Goal: Task Accomplishment & Management: Use online tool/utility

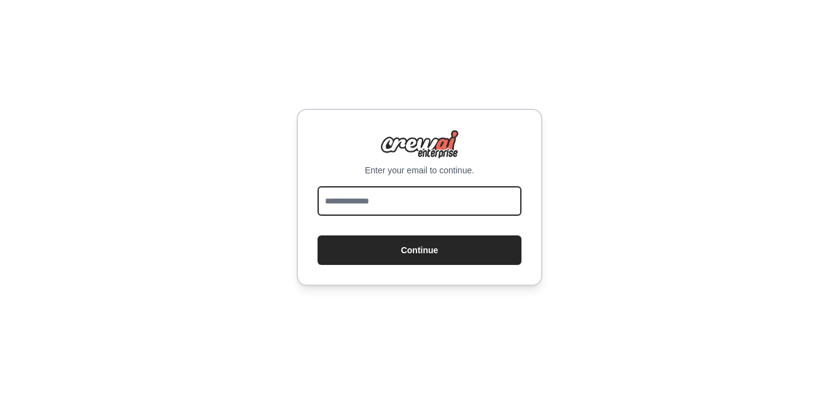
click at [366, 193] on input "email" at bounding box center [419, 200] width 204 height 29
type input "**********"
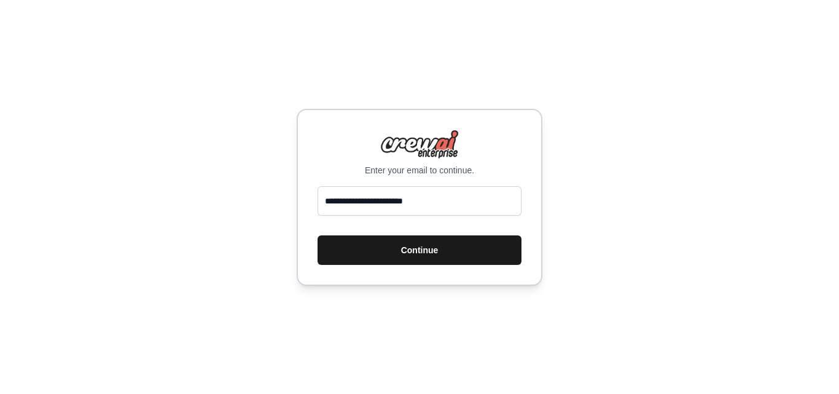
click at [376, 252] on button "Continue" at bounding box center [419, 249] width 204 height 29
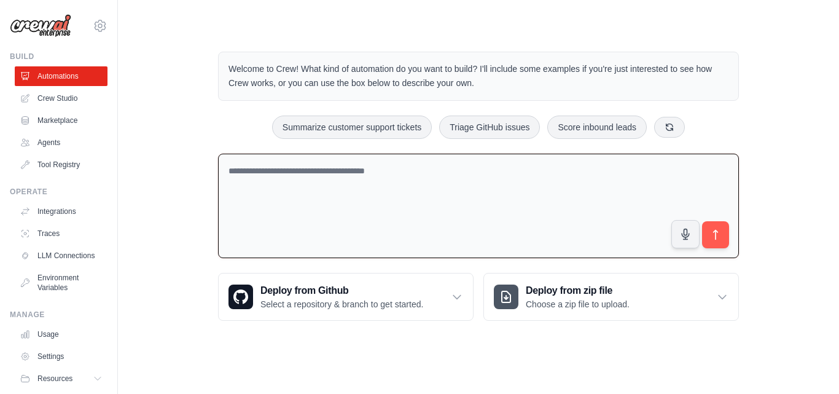
click at [279, 193] on textarea at bounding box center [478, 206] width 521 height 105
paste textarea "**********"
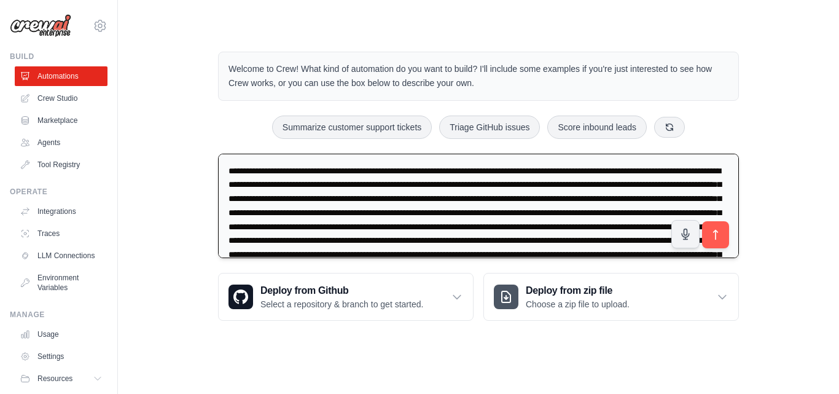
drag, startPoint x: 300, startPoint y: 169, endPoint x: 257, endPoint y: 169, distance: 43.6
click at [257, 169] on textarea at bounding box center [478, 206] width 521 height 105
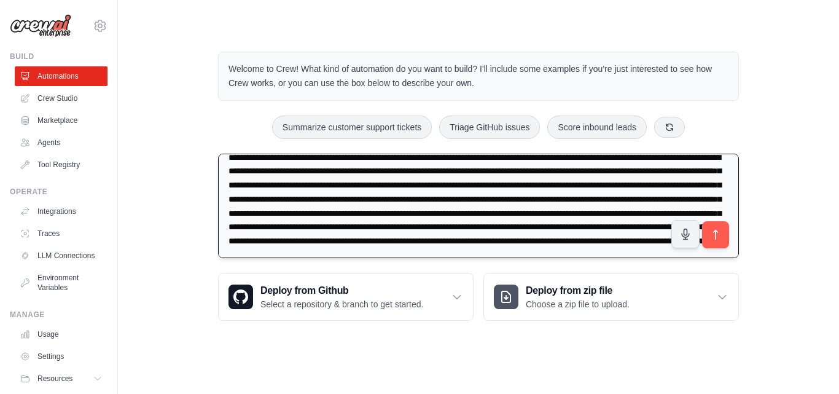
scroll to position [42, 0]
type textarea "**********"
click at [718, 230] on icon "submit" at bounding box center [715, 234] width 13 height 13
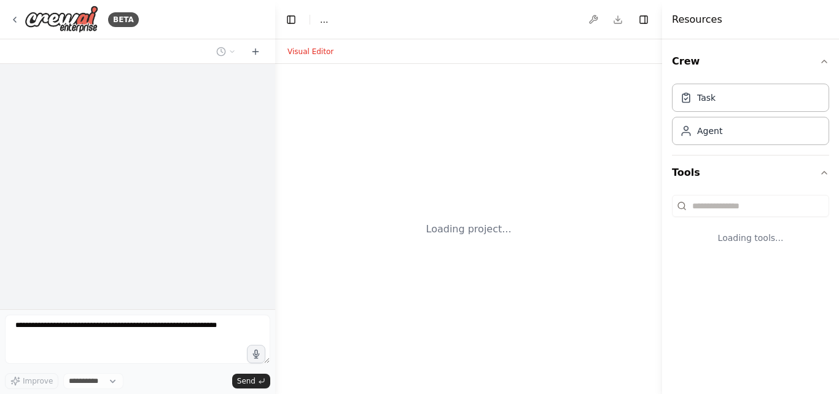
select select "****"
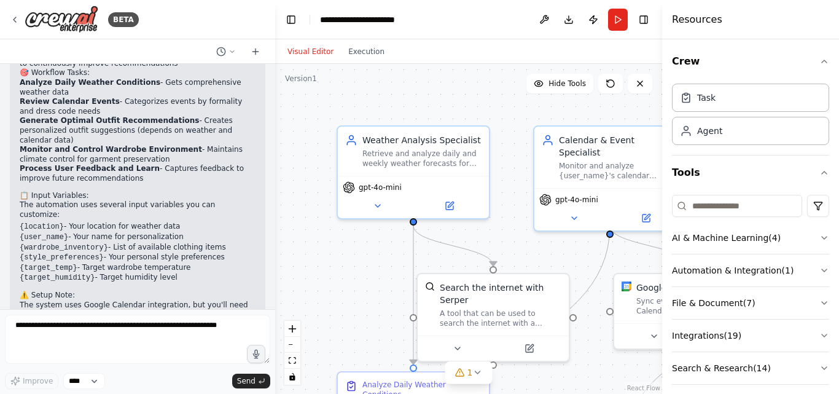
scroll to position [1549, 0]
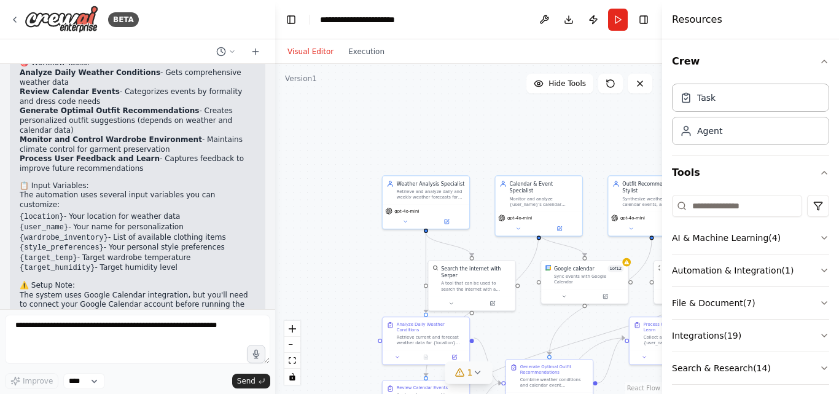
click at [473, 375] on icon at bounding box center [477, 372] width 10 height 10
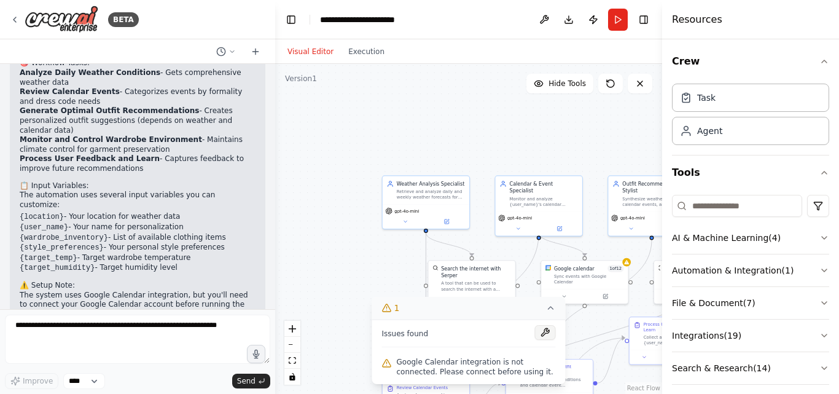
click at [547, 335] on button at bounding box center [545, 332] width 21 height 15
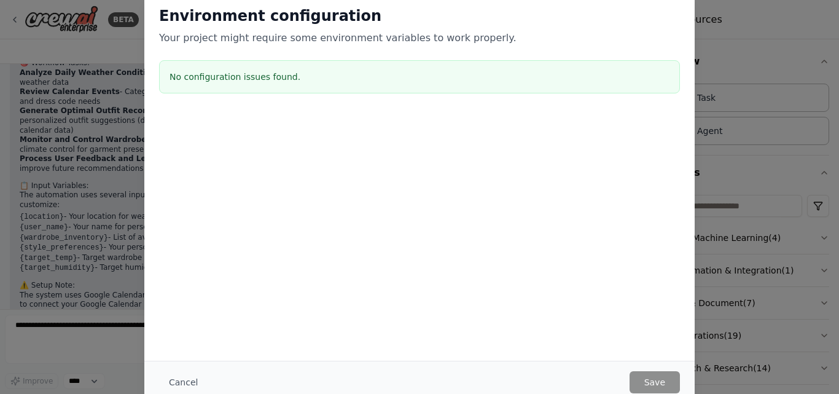
click at [322, 79] on h3 "No configuration issues found." at bounding box center [419, 77] width 500 height 12
click at [181, 379] on button "Cancel" at bounding box center [183, 382] width 49 height 22
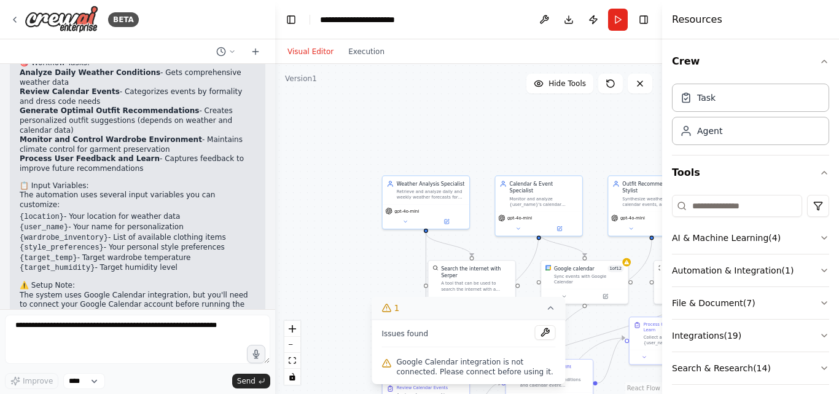
click at [402, 367] on span "Google Calendar integration is not connected. Please connect before using it." at bounding box center [476, 367] width 159 height 20
click at [540, 23] on button at bounding box center [544, 20] width 20 height 22
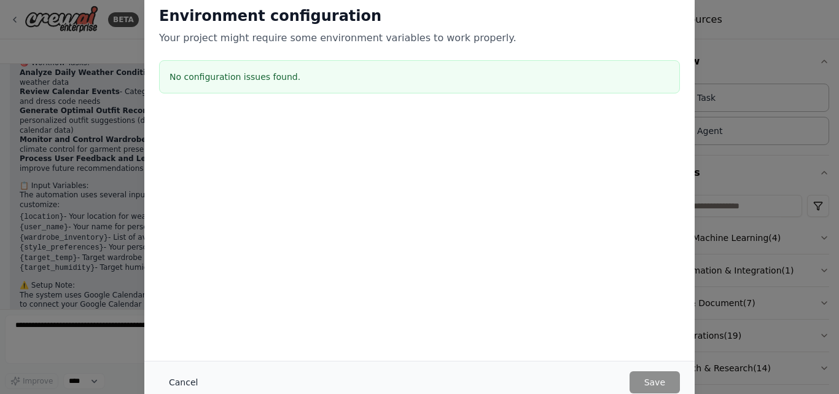
click at [171, 378] on button "Cancel" at bounding box center [183, 382] width 49 height 22
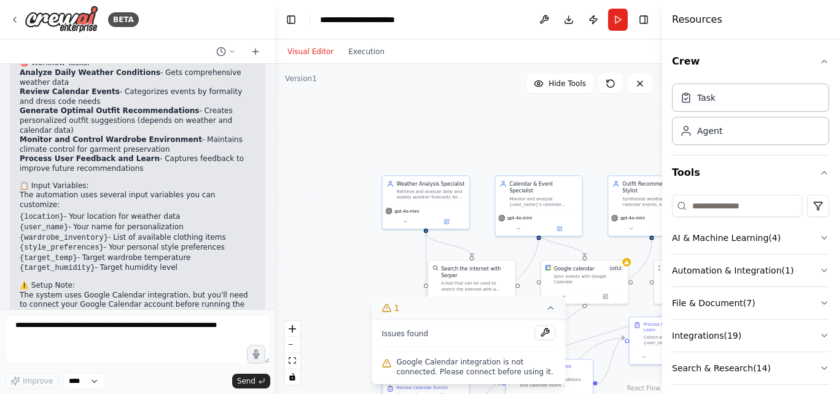
click at [318, 250] on div ".deletable-edge-delete-btn { width: 20px; height: 20px; border: 0px solid #ffff…" at bounding box center [468, 229] width 387 height 330
click at [538, 306] on button "1" at bounding box center [468, 308] width 193 height 23
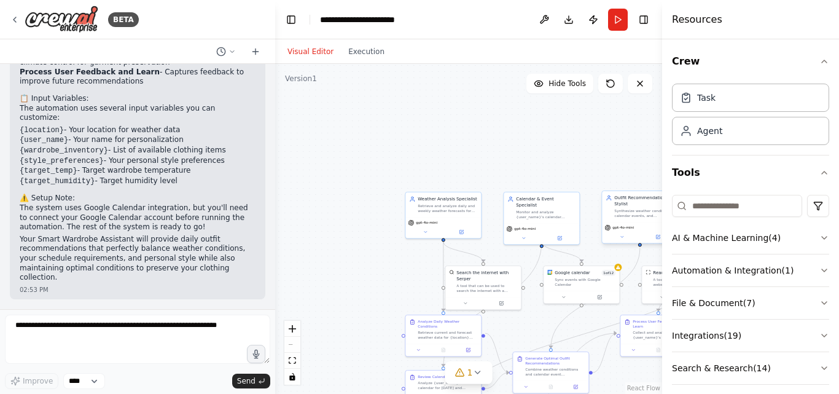
scroll to position [1386, 0]
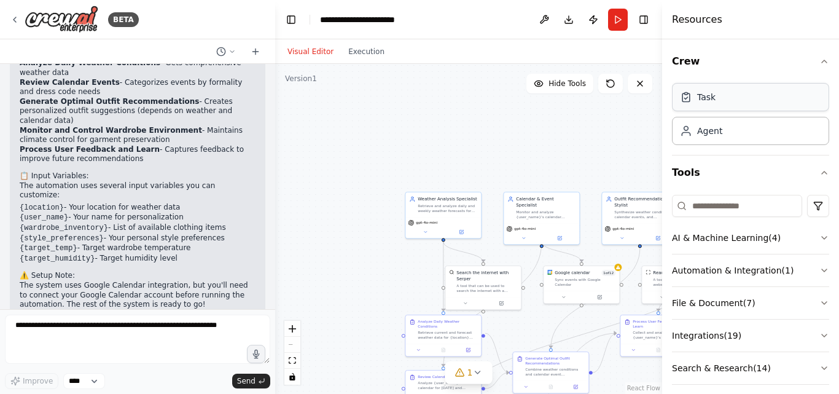
click at [706, 97] on div "Task" at bounding box center [706, 97] width 18 height 12
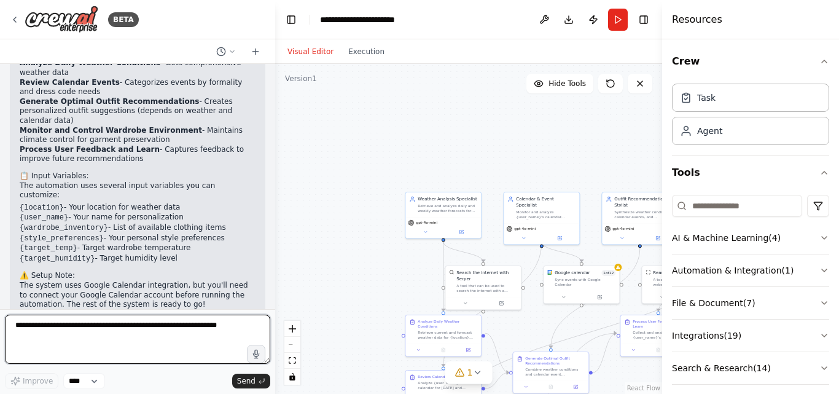
click at [130, 327] on textarea at bounding box center [137, 338] width 265 height 49
type textarea "**********"
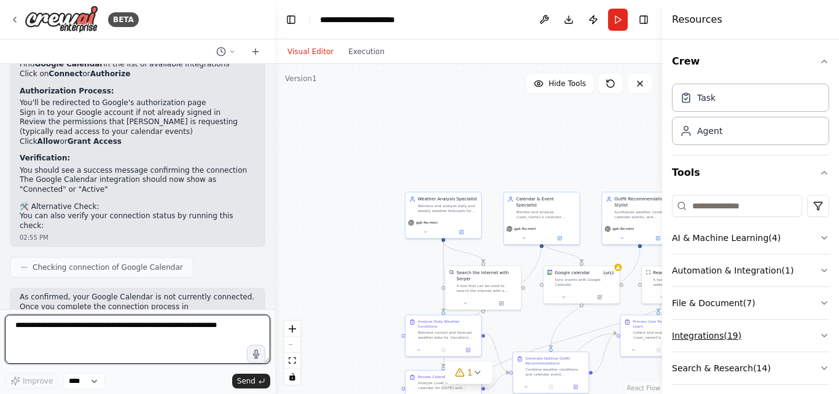
scroll to position [1862, 0]
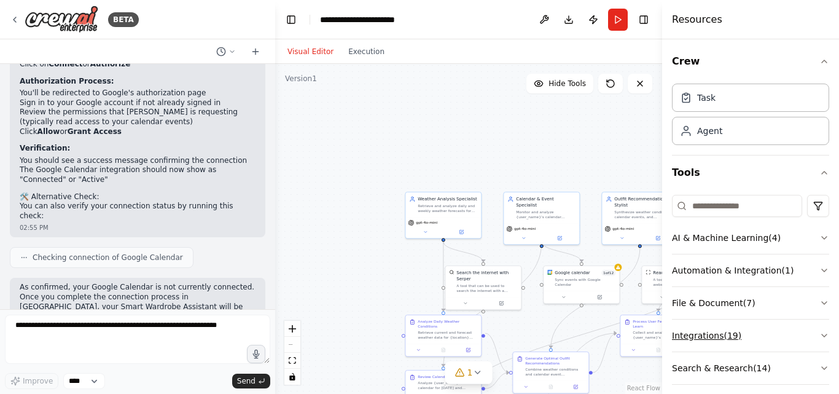
click at [819, 332] on icon "button" at bounding box center [824, 335] width 10 height 10
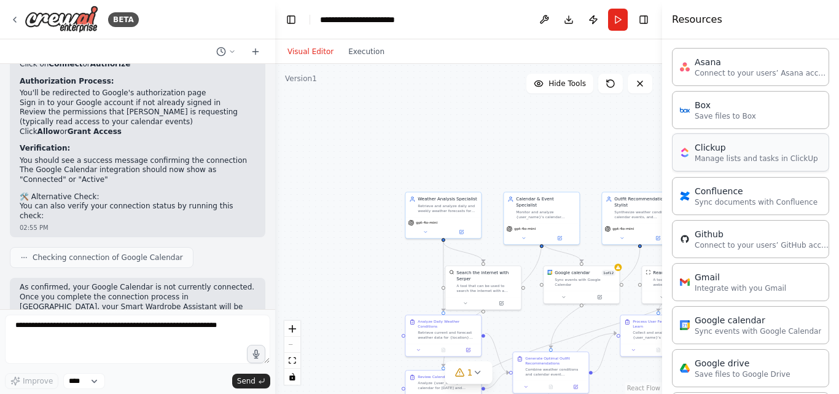
scroll to position [410, 0]
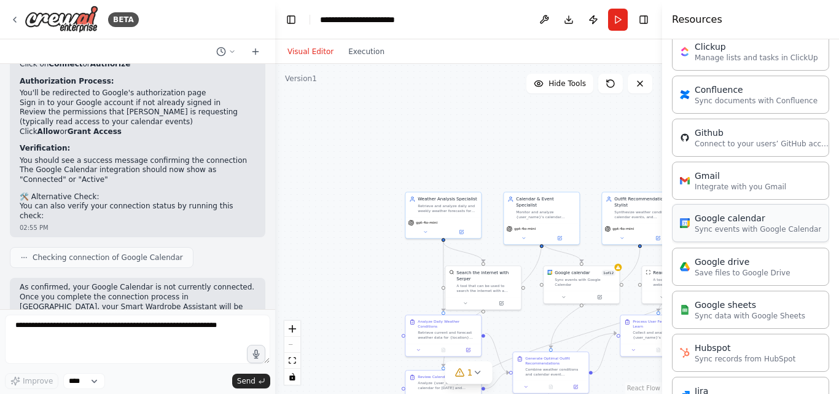
click at [724, 236] on div "Google calendar Sync events with Google Calendar" at bounding box center [750, 223] width 157 height 38
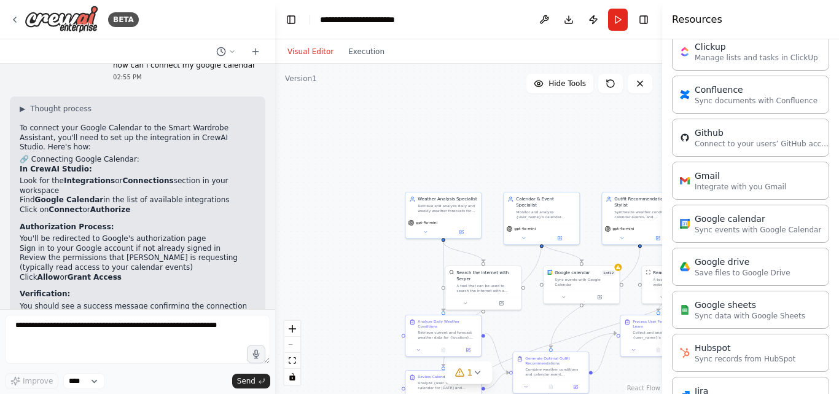
scroll to position [1698, 0]
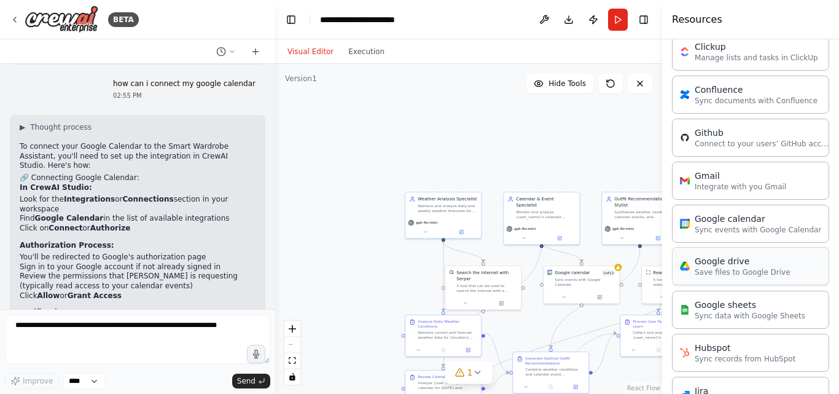
click at [743, 267] on div "Google drive" at bounding box center [743, 261] width 96 height 12
click at [740, 272] on p "Save files to Google Drive" at bounding box center [743, 272] width 96 height 10
click at [732, 227] on p "Sync events with Google Calendar" at bounding box center [758, 229] width 126 height 10
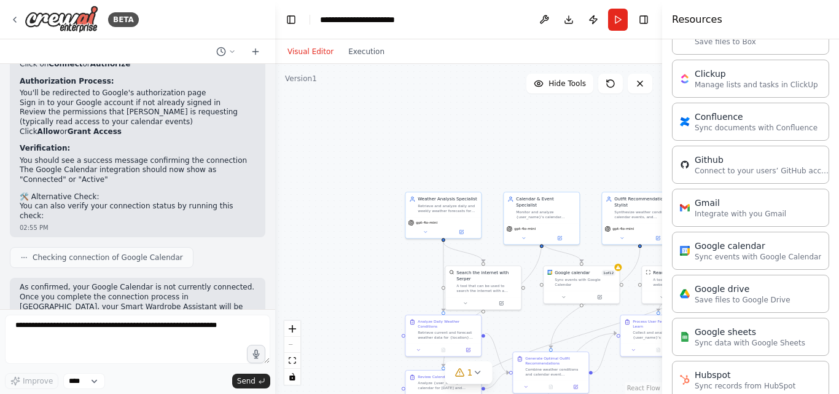
scroll to position [378, 0]
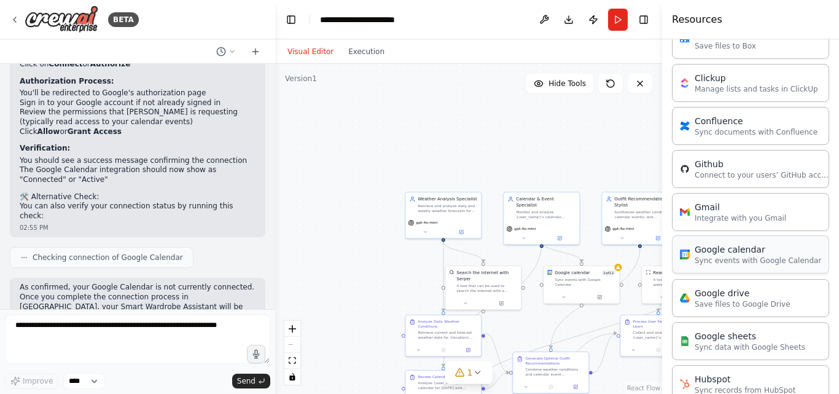
click at [718, 252] on div "Google calendar" at bounding box center [758, 249] width 126 height 12
click at [508, 174] on div "Sync events with Google Calendar" at bounding box center [508, 176] width 61 height 10
click at [537, 152] on button at bounding box center [532, 147] width 16 height 16
click at [507, 152] on button "Confirm" at bounding box center [498, 147] width 44 height 15
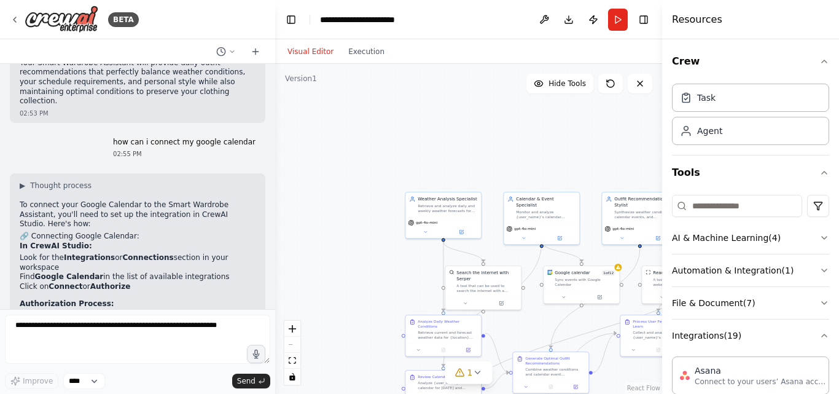
scroll to position [1616, 0]
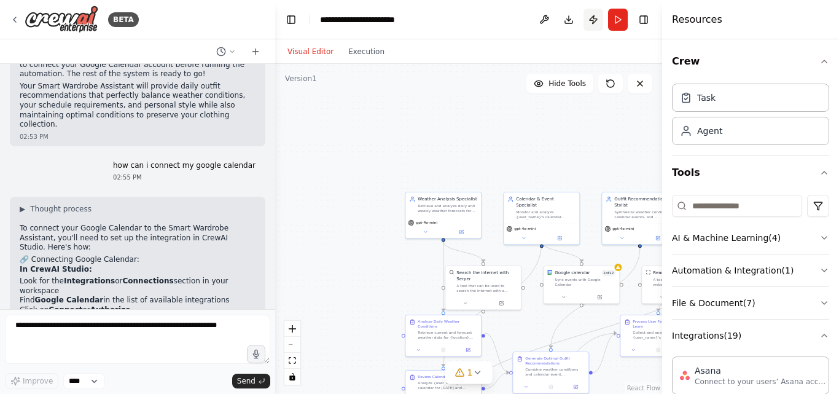
click at [593, 26] on button "Publish" at bounding box center [593, 20] width 20 height 22
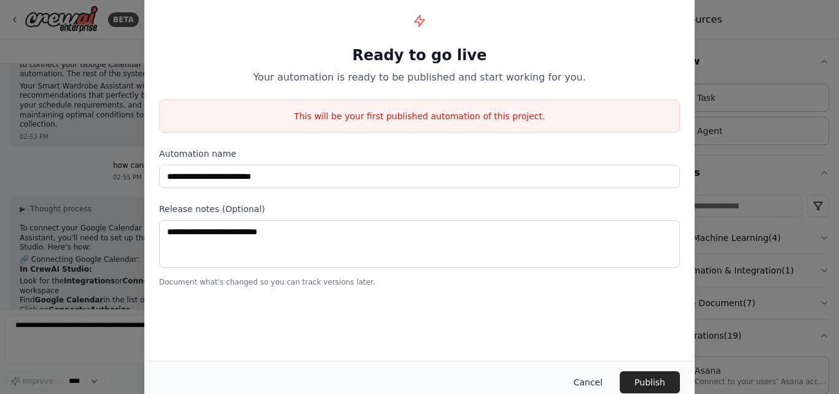
click at [585, 376] on button "Cancel" at bounding box center [588, 382] width 49 height 22
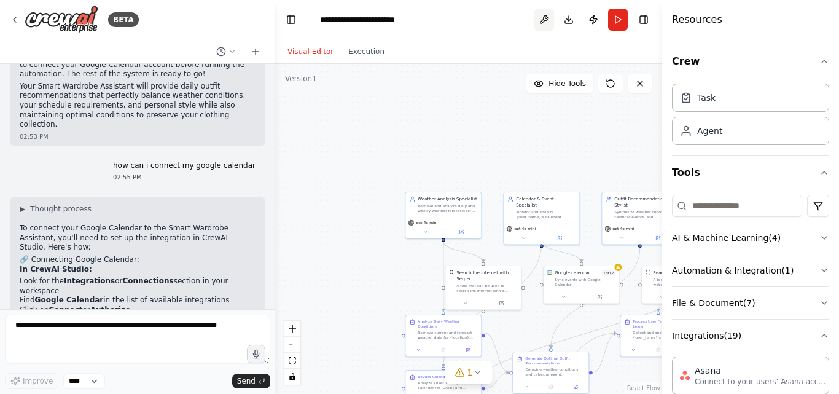
click at [551, 16] on button at bounding box center [544, 20] width 20 height 22
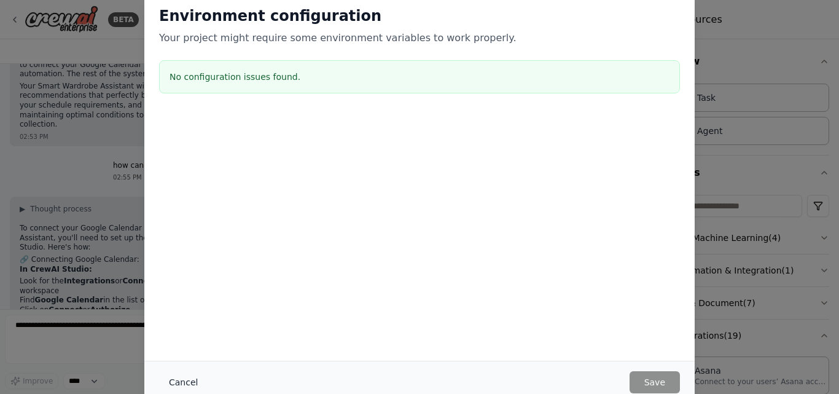
click at [176, 380] on button "Cancel" at bounding box center [183, 382] width 49 height 22
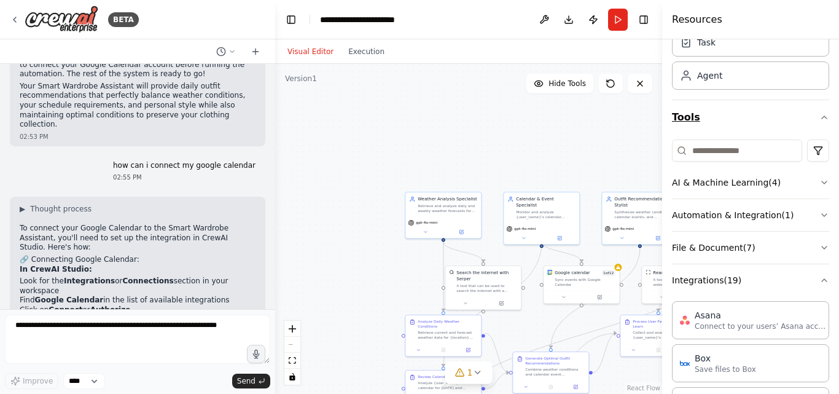
scroll to position [82, 0]
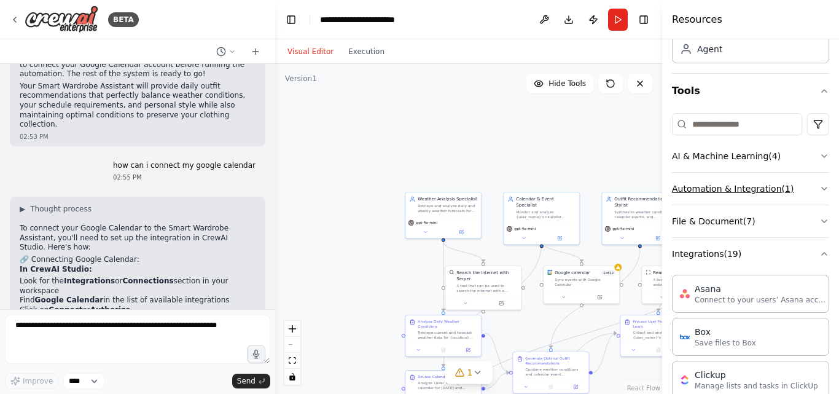
click at [752, 193] on button "Automation & Integration ( 1 )" at bounding box center [750, 189] width 157 height 32
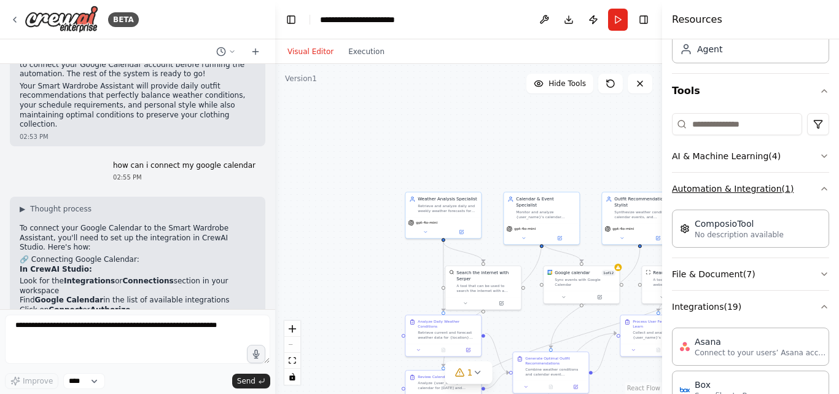
click at [752, 193] on button "Automation & Integration ( 1 )" at bounding box center [750, 189] width 157 height 32
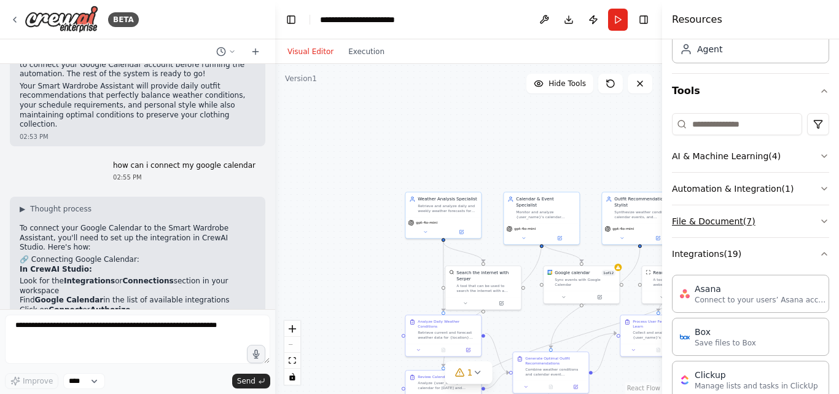
click at [733, 214] on button "File & Document ( 7 )" at bounding box center [750, 221] width 157 height 32
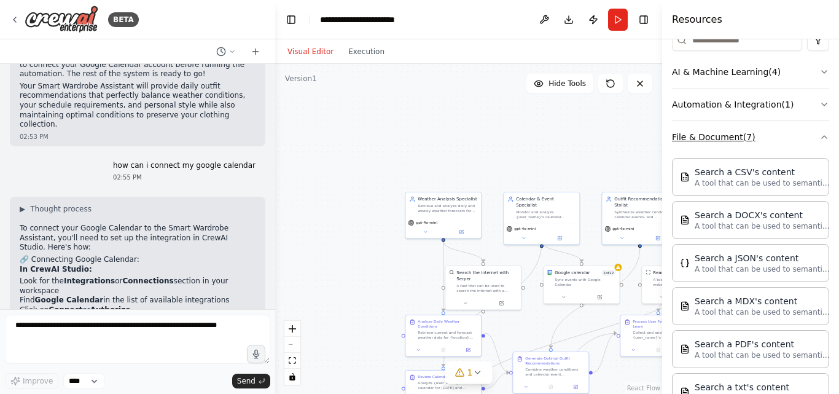
scroll to position [164, 0]
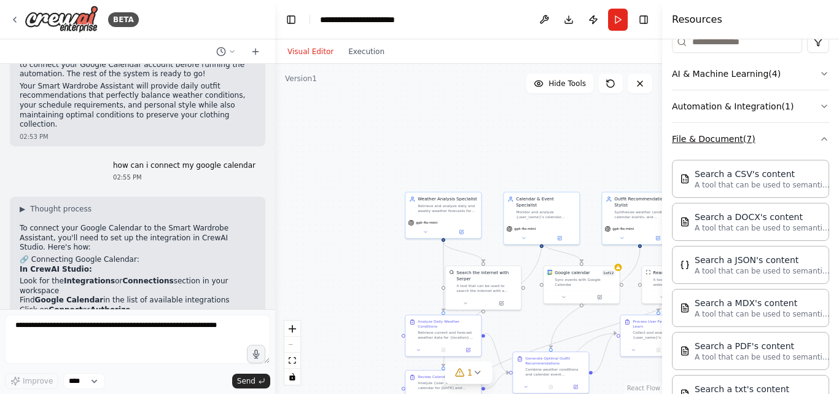
click at [712, 130] on button "File & Document ( 7 )" at bounding box center [750, 139] width 157 height 32
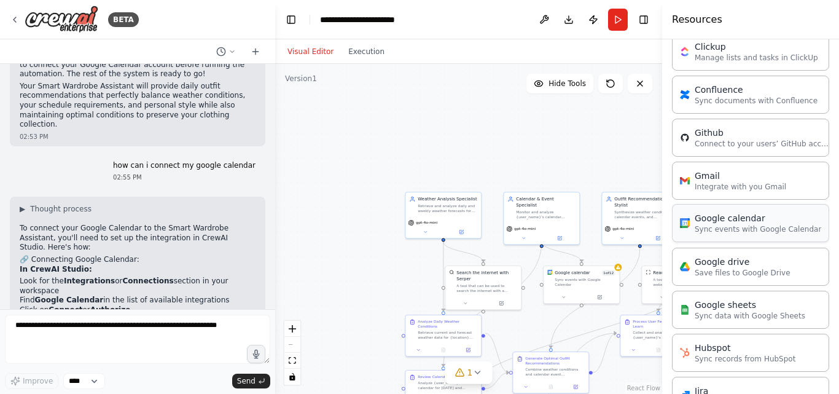
scroll to position [491, 0]
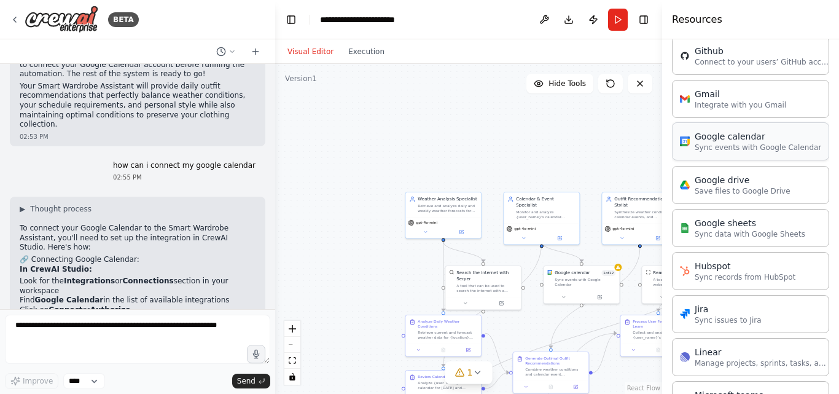
click at [710, 154] on div "Google calendar Sync events with Google Calendar" at bounding box center [750, 141] width 157 height 38
click at [355, 52] on button "Execution" at bounding box center [366, 51] width 51 height 15
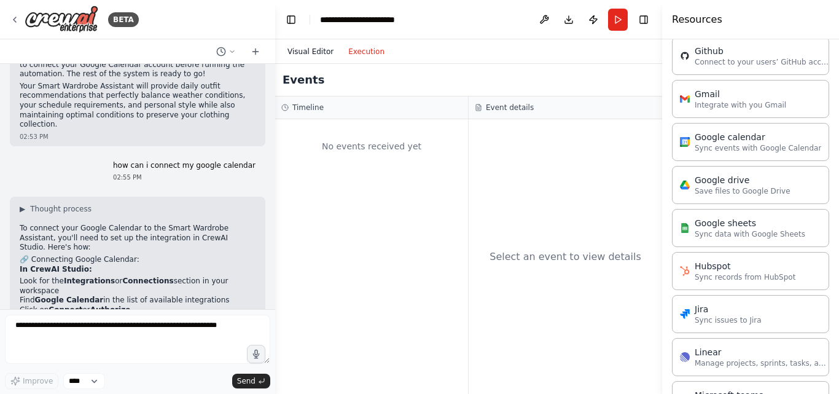
click at [314, 50] on button "Visual Editor" at bounding box center [310, 51] width 61 height 15
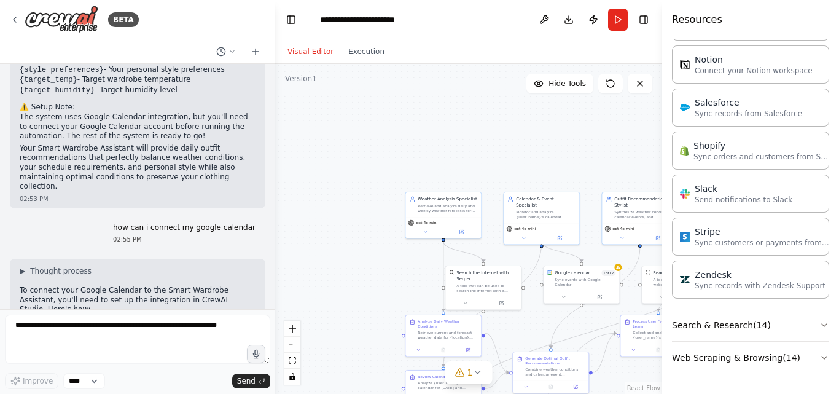
scroll to position [1535, 0]
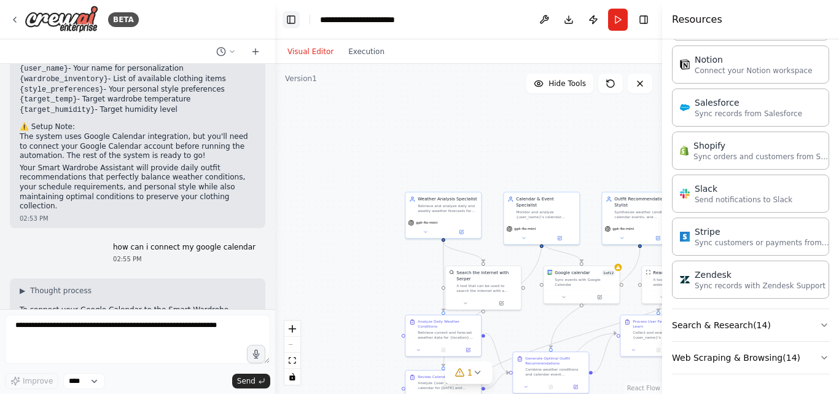
click at [298, 15] on button "Toggle Left Sidebar" at bounding box center [290, 19] width 17 height 17
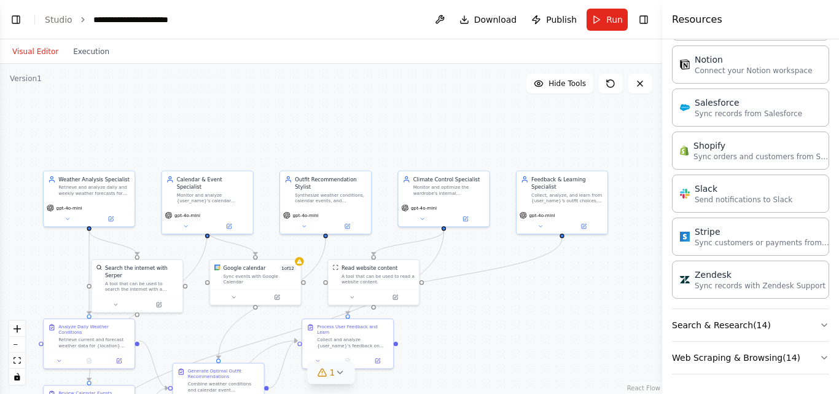
click at [331, 372] on span "1" at bounding box center [333, 372] width 6 height 12
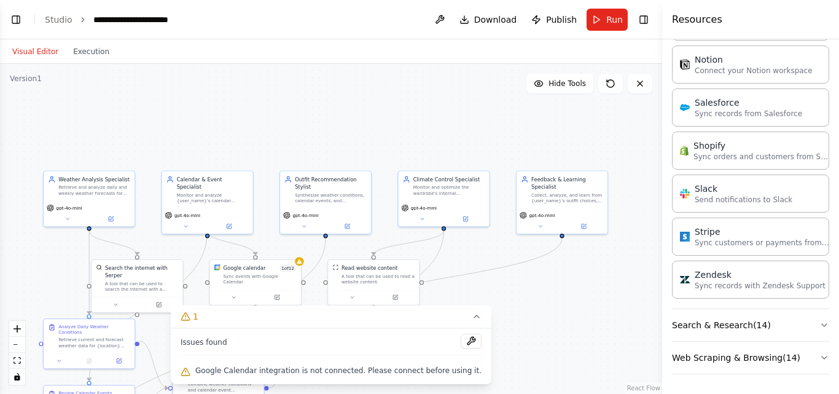
click at [345, 364] on div "Google Calendar integration is not connected. Please connect before using it." at bounding box center [331, 371] width 301 height 16
click at [461, 341] on button at bounding box center [471, 340] width 21 height 15
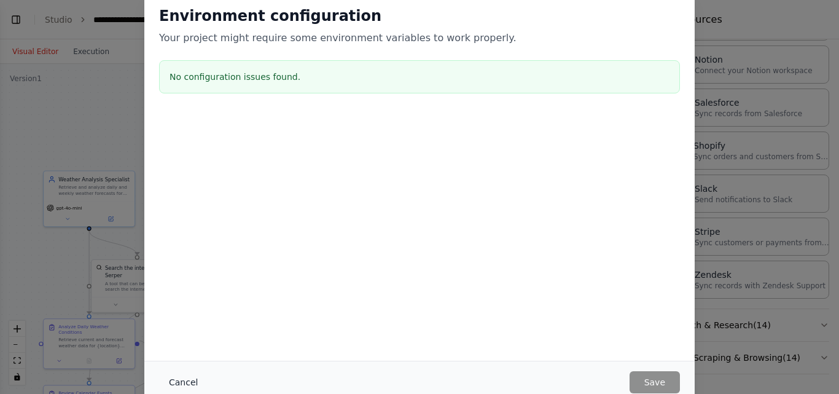
click at [181, 373] on button "Cancel" at bounding box center [183, 382] width 49 height 22
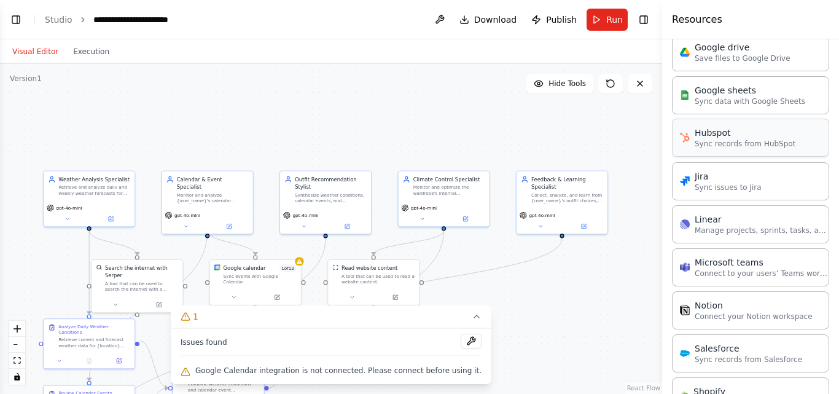
scroll to position [542, 0]
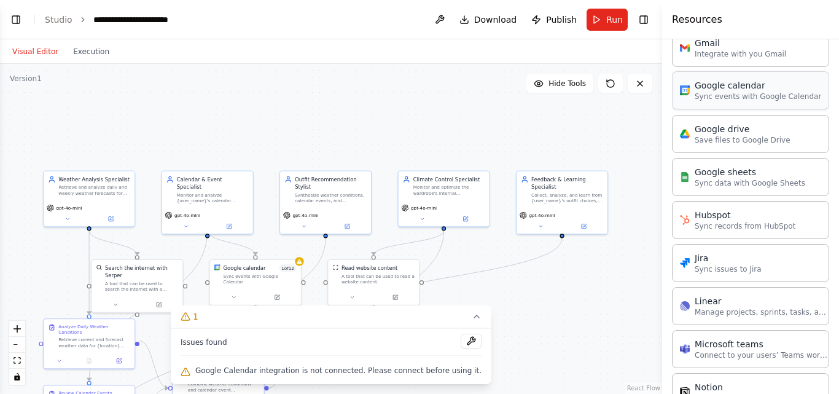
click at [710, 100] on p "Sync events with Google Calendar" at bounding box center [758, 96] width 126 height 10
click at [639, 23] on button "Toggle Right Sidebar" at bounding box center [643, 19] width 17 height 17
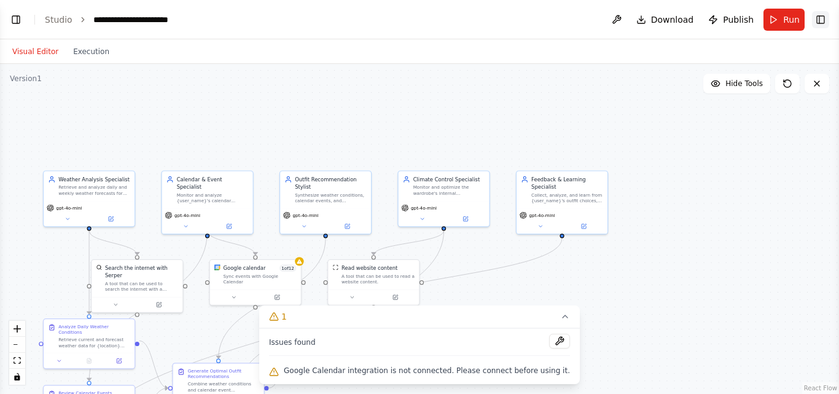
click at [825, 12] on button "Toggle Right Sidebar" at bounding box center [820, 19] width 17 height 17
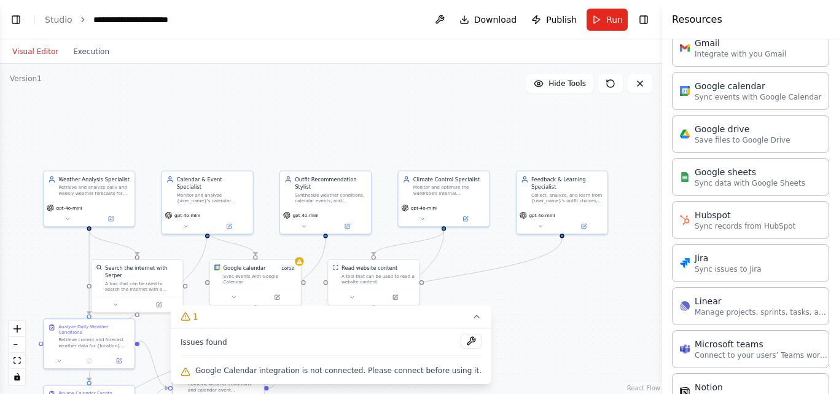
click at [82, 19] on icon "breadcrumb" at bounding box center [83, 19] width 2 height 4
click at [57, 21] on link "Studio" at bounding box center [59, 20] width 28 height 10
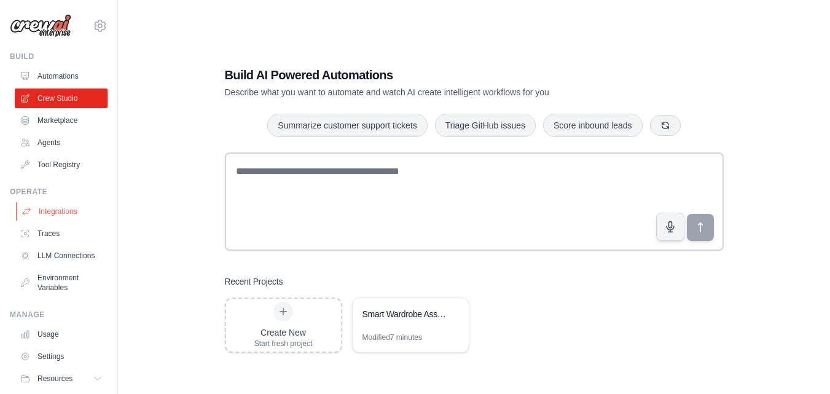
click at [52, 211] on link "Integrations" at bounding box center [62, 211] width 93 height 20
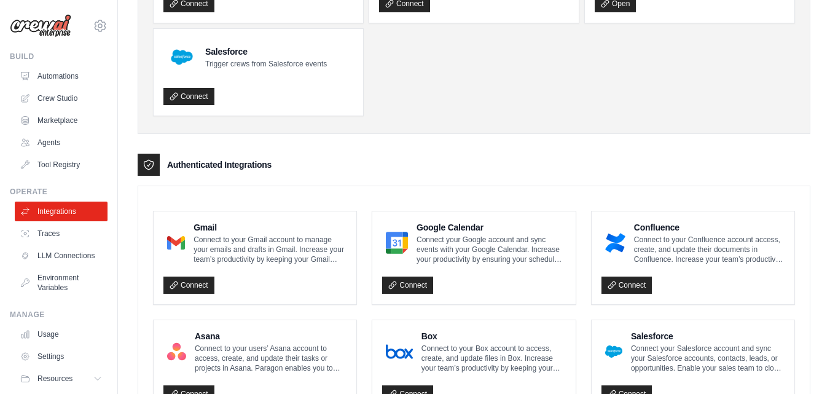
scroll to position [164, 0]
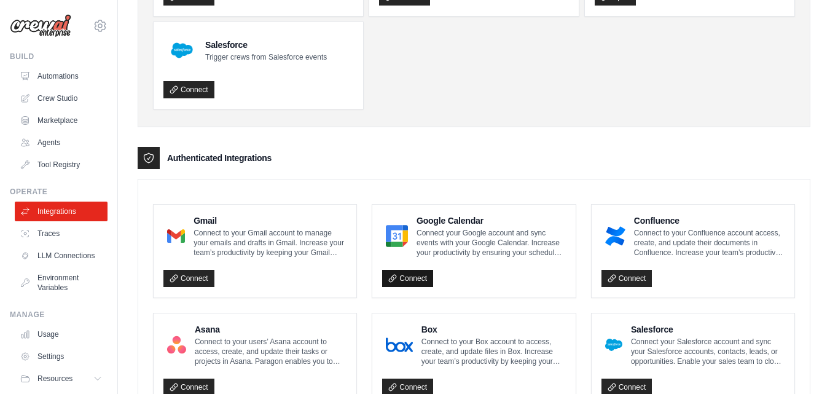
click at [404, 278] on link "Connect" at bounding box center [407, 278] width 51 height 17
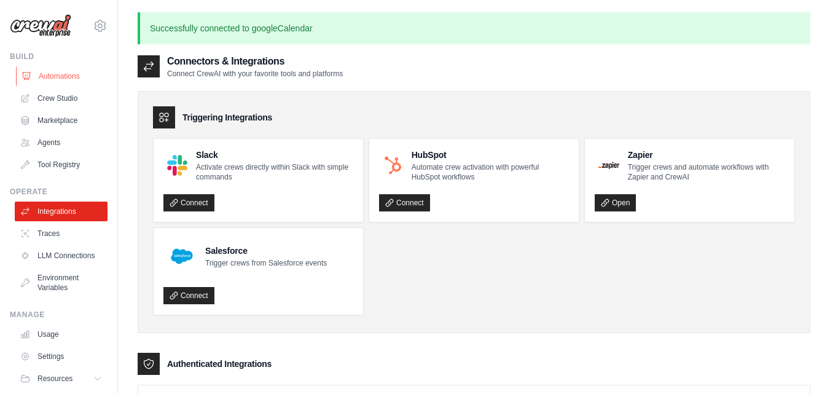
click at [50, 80] on link "Automations" at bounding box center [62, 76] width 93 height 20
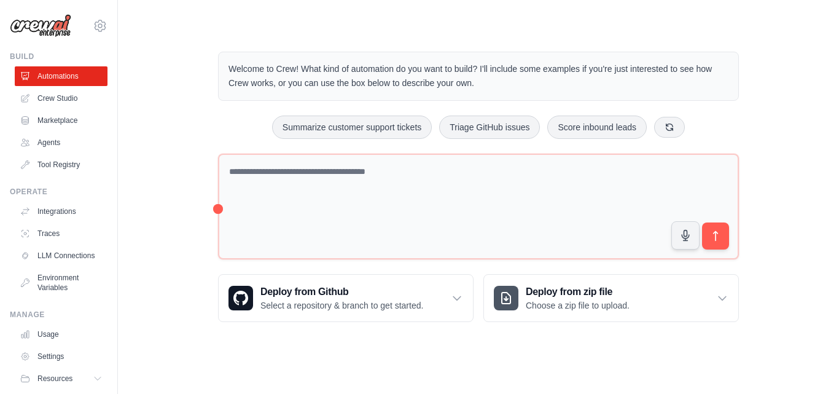
click at [55, 97] on link "Crew Studio" at bounding box center [61, 98] width 93 height 20
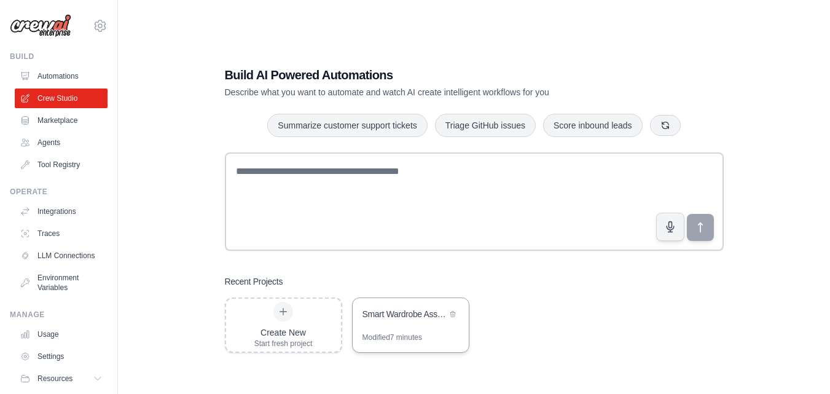
click at [399, 322] on div "Smart Wardrobe Assistant" at bounding box center [410, 315] width 116 height 34
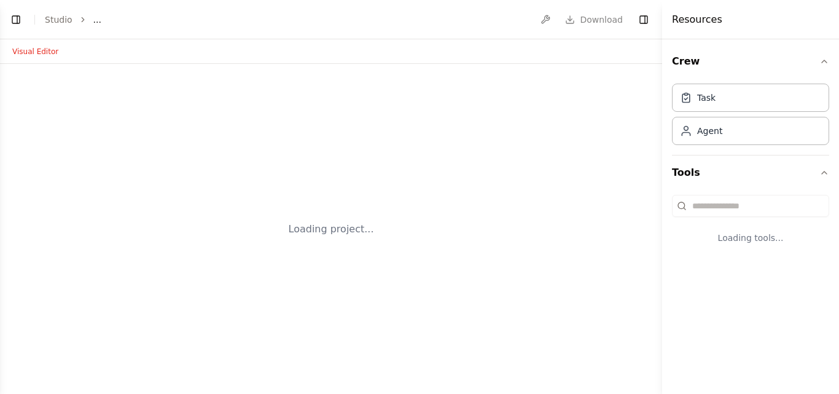
select select "****"
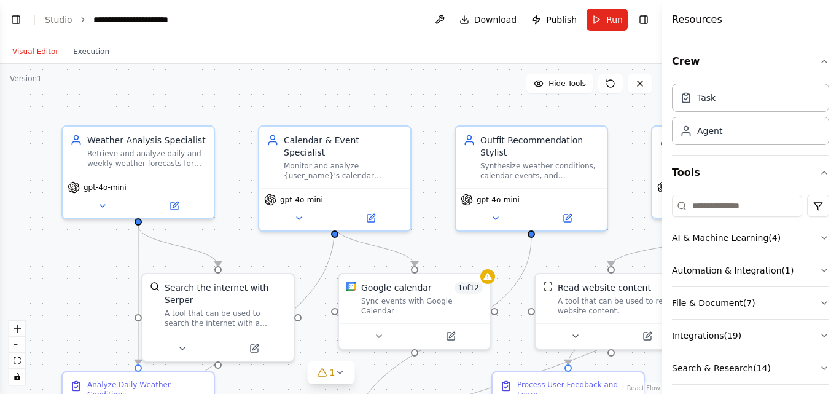
scroll to position [1862, 0]
click at [381, 329] on icon at bounding box center [379, 334] width 10 height 10
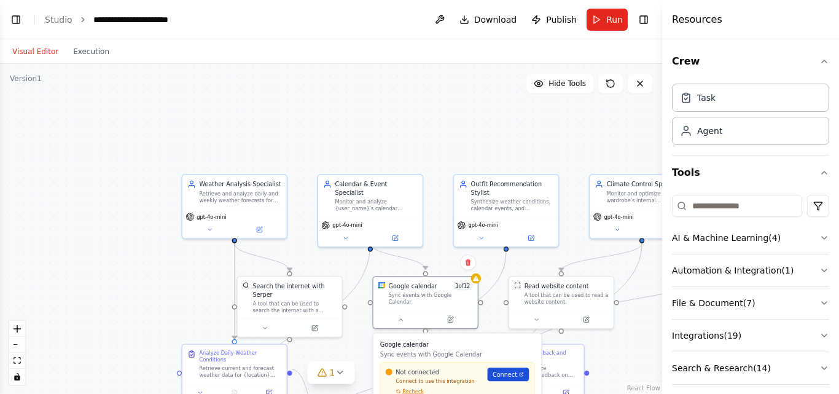
click at [510, 370] on span "Connect" at bounding box center [504, 374] width 25 height 9
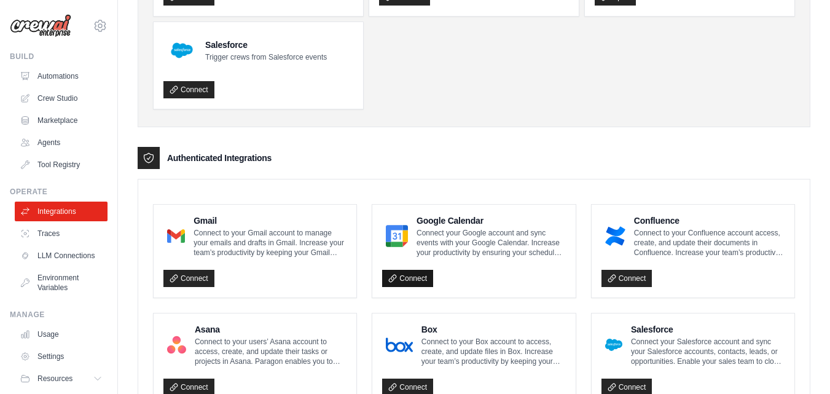
click at [394, 277] on icon at bounding box center [392, 278] width 9 height 9
click at [64, 92] on link "Crew Studio" at bounding box center [62, 98] width 93 height 20
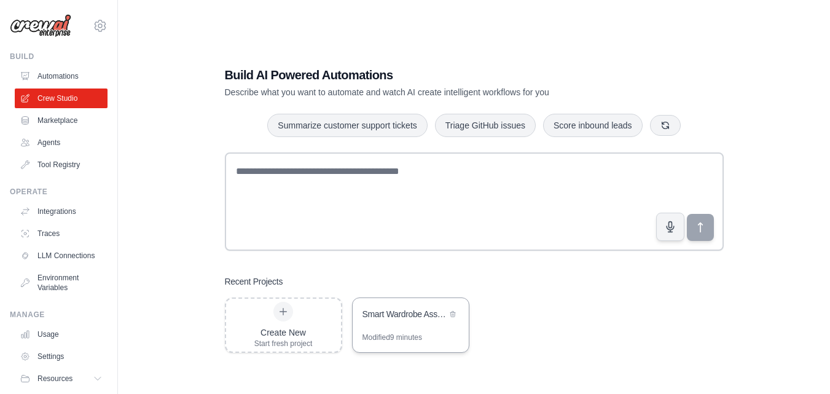
click at [382, 334] on div "Modified 9 minutes" at bounding box center [392, 337] width 60 height 10
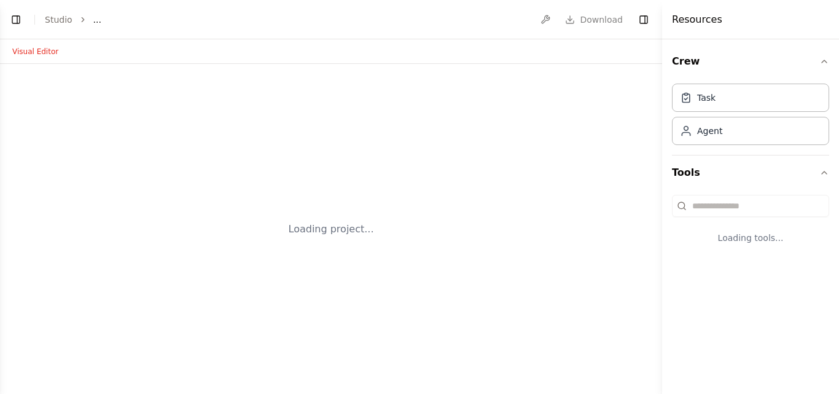
select select "****"
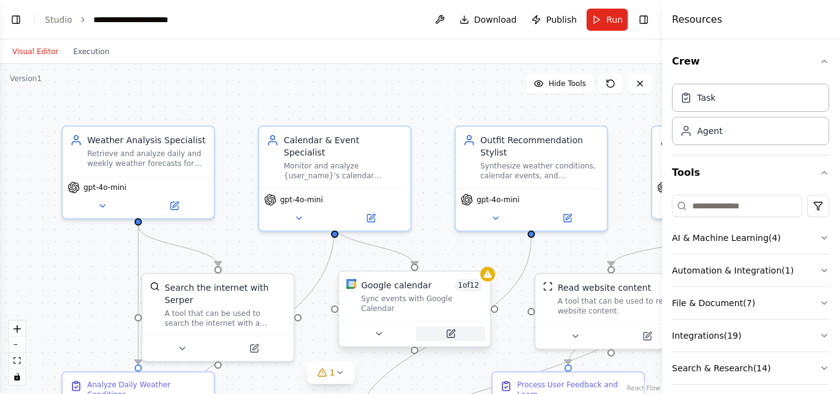
scroll to position [1862, 0]
click at [391, 326] on button at bounding box center [378, 333] width 69 height 15
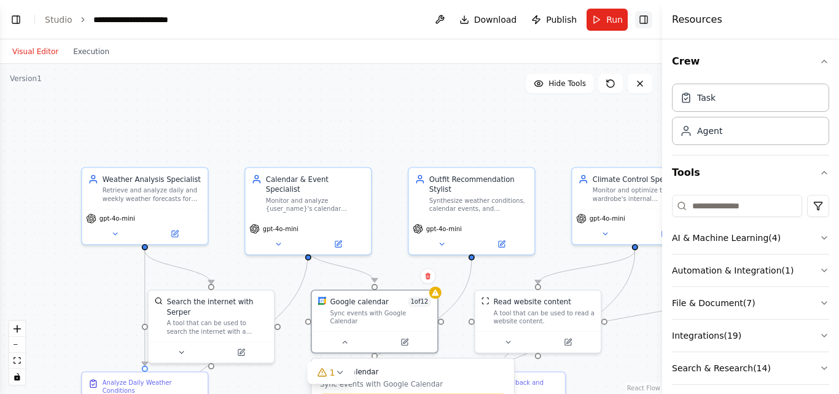
click at [644, 23] on button "Toggle Right Sidebar" at bounding box center [643, 19] width 17 height 17
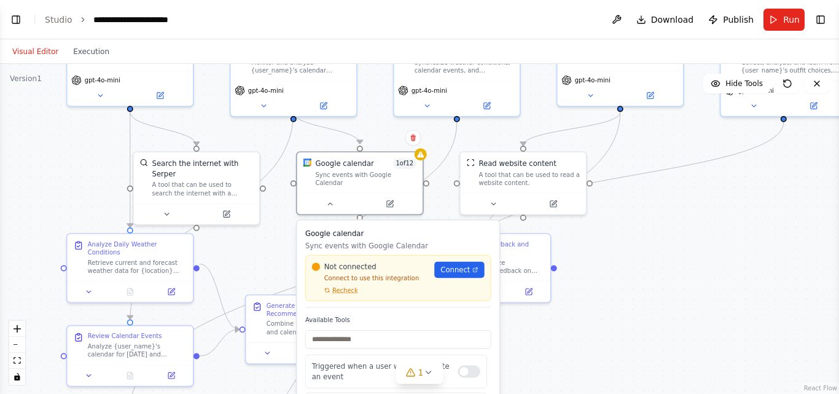
drag, startPoint x: 761, startPoint y: 322, endPoint x: 747, endPoint y: 193, distance: 129.2
click at [747, 186] on div ".deletable-edge-delete-btn { width: 20px; height: 20px; border: 0px solid #ffff…" at bounding box center [419, 229] width 839 height 330
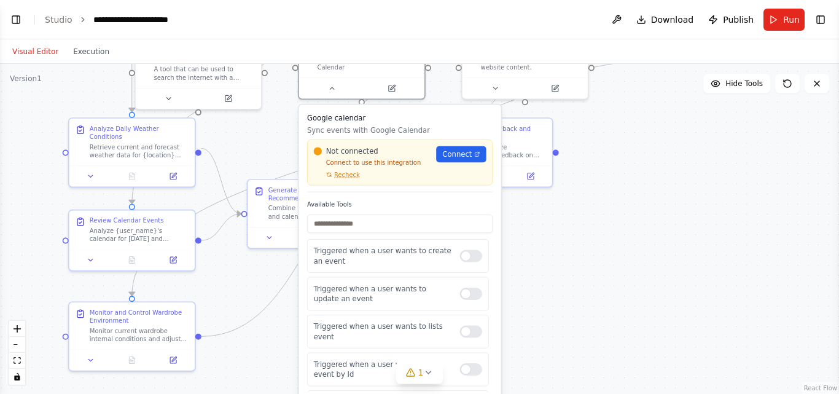
drag, startPoint x: 732, startPoint y: 228, endPoint x: 743, endPoint y: 155, distance: 73.3
click at [739, 155] on div ".deletable-edge-delete-btn { width: 20px; height: 20px; border: 0px solid #ffff…" at bounding box center [419, 229] width 839 height 330
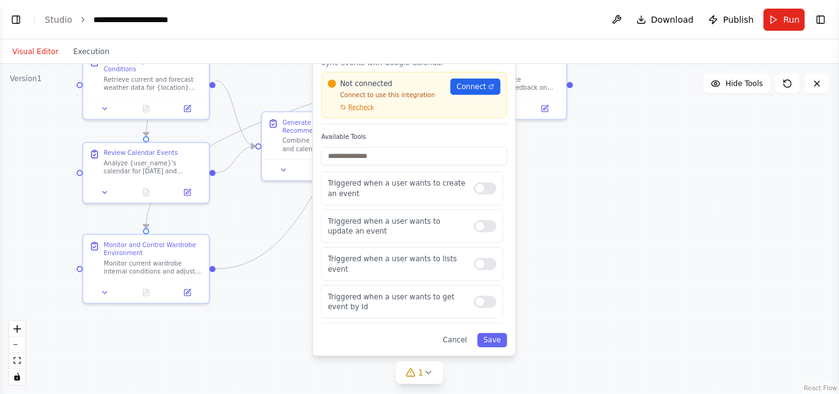
drag, startPoint x: 720, startPoint y: 238, endPoint x: 733, endPoint y: 171, distance: 68.7
click at [733, 171] on div ".deletable-edge-delete-btn { width: 20px; height: 20px; border: 0px solid #ffff…" at bounding box center [419, 229] width 839 height 330
click at [465, 82] on span "Connect" at bounding box center [470, 87] width 29 height 10
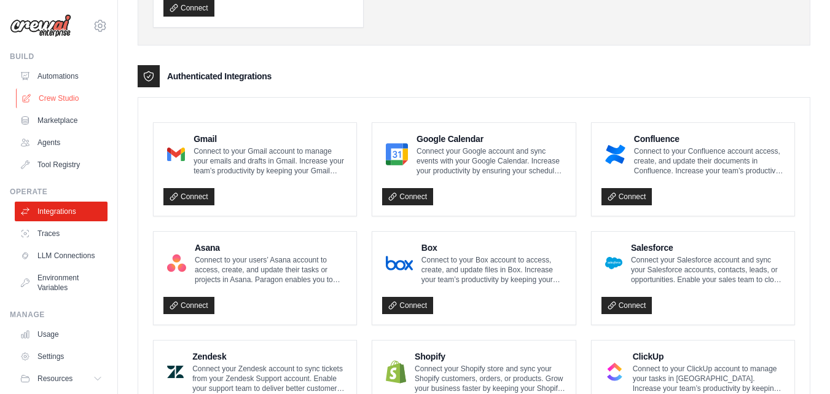
click at [64, 101] on link "Crew Studio" at bounding box center [62, 98] width 93 height 20
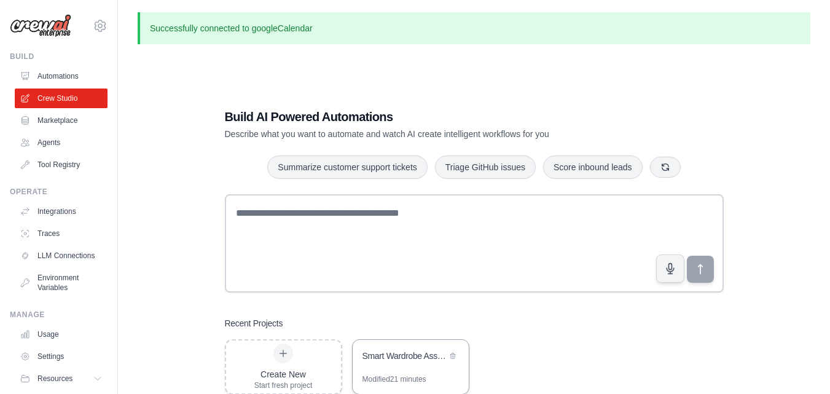
click at [392, 364] on div "Smart Wardrobe Assistant" at bounding box center [404, 356] width 84 height 15
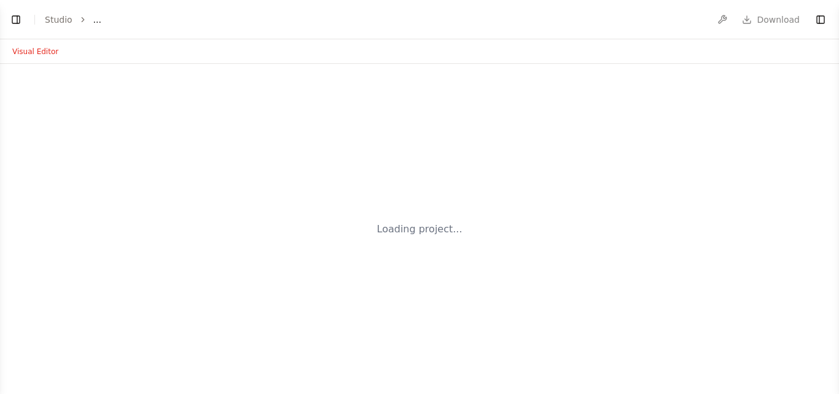
select select "****"
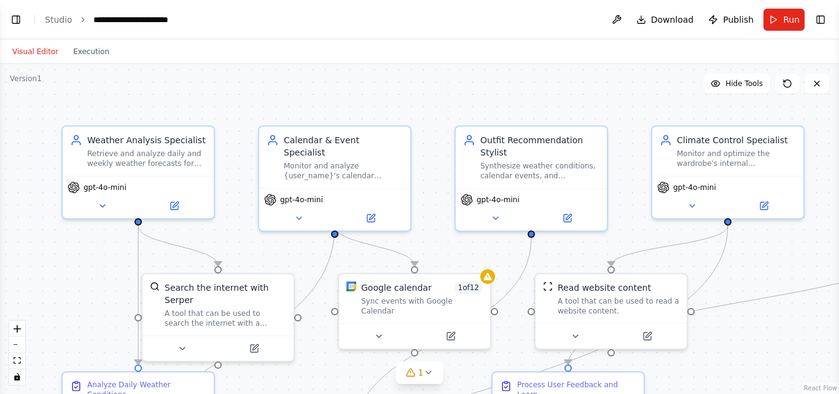
scroll to position [1862, 0]
click at [698, 201] on button at bounding box center [691, 203] width 69 height 15
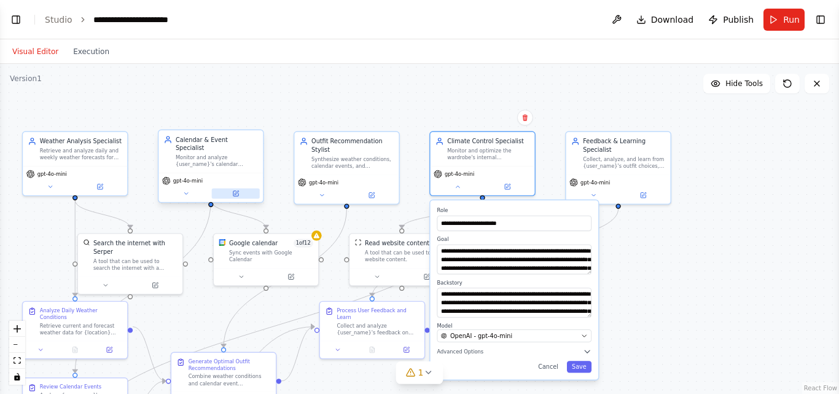
drag, startPoint x: 289, startPoint y: 136, endPoint x: 249, endPoint y: 190, distance: 66.3
click at [53, 99] on div ".deletable-edge-delete-btn { width: 20px; height: 20px; border: 0px solid #ffff…" at bounding box center [419, 229] width 839 height 330
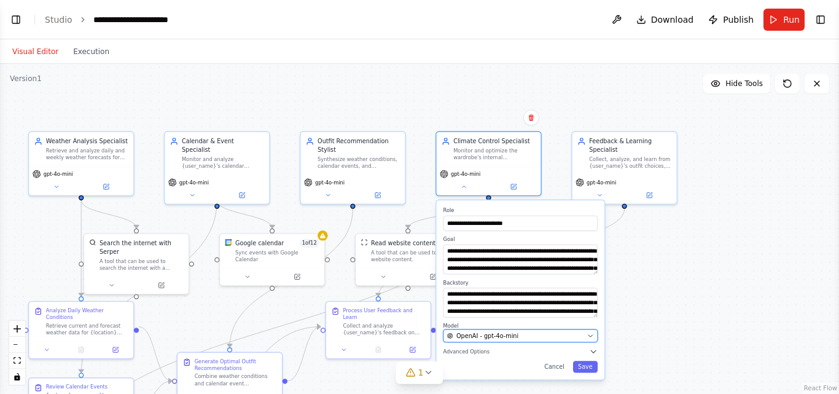
click at [518, 335] on div "OpenAI - gpt-4o-mini" at bounding box center [515, 335] width 136 height 9
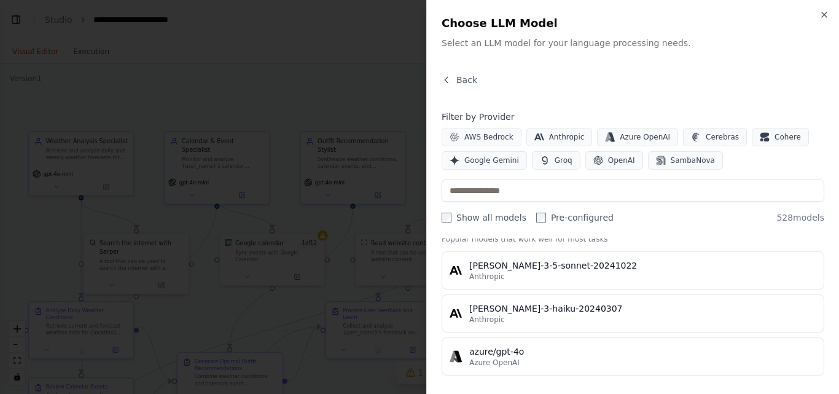
scroll to position [0, 0]
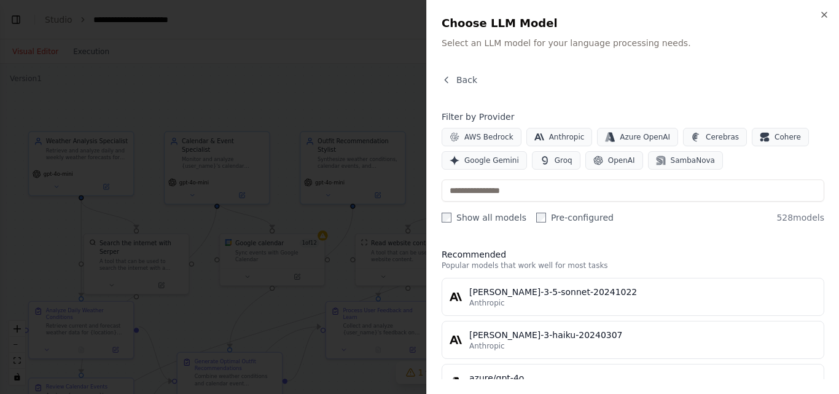
click at [358, 280] on div at bounding box center [419, 197] width 839 height 394
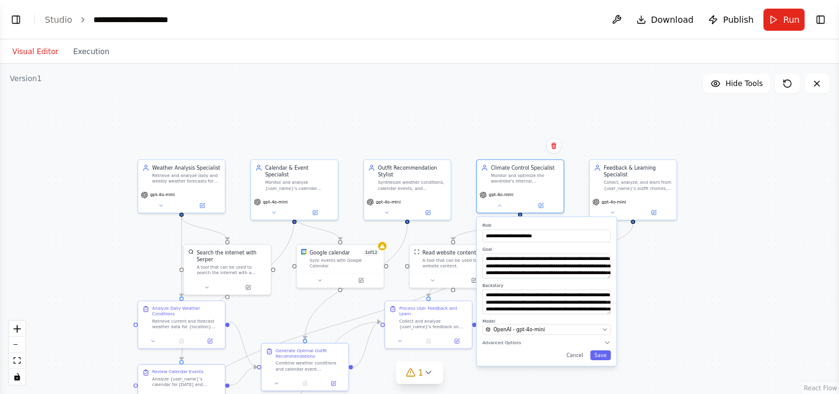
click at [577, 360] on div "**********" at bounding box center [546, 291] width 139 height 149
click at [582, 360] on div "**********" at bounding box center [546, 291] width 139 height 149
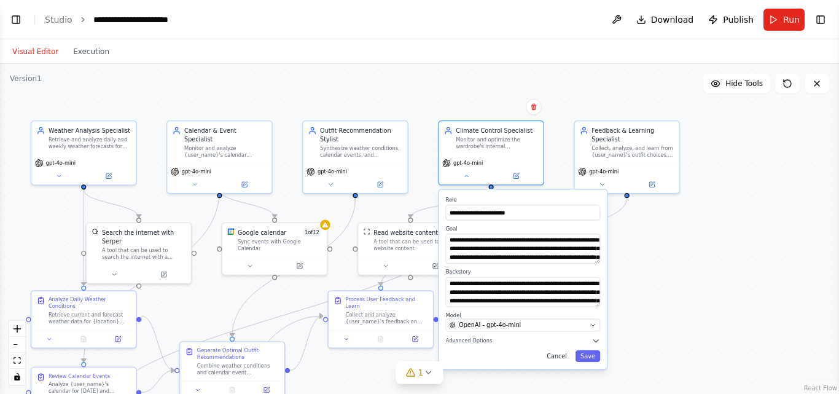
click at [563, 357] on button "Cancel" at bounding box center [557, 356] width 30 height 12
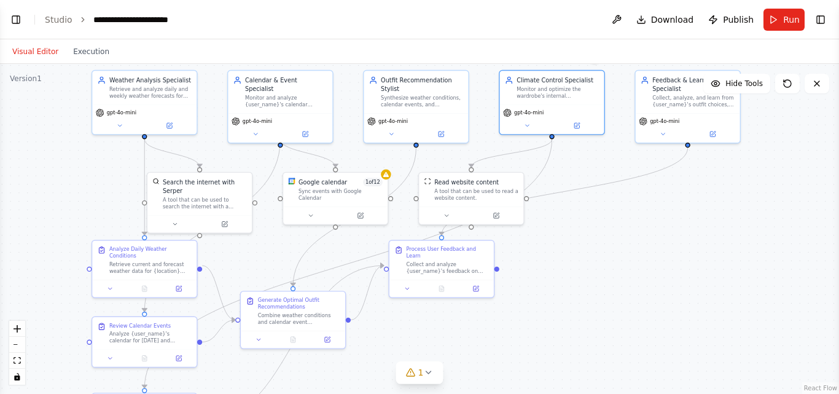
drag, startPoint x: 556, startPoint y: 331, endPoint x: 617, endPoint y: 281, distance: 78.5
click at [617, 281] on div ".deletable-edge-delete-btn { width: 20px; height: 20px; border: 0px solid #ffff…" at bounding box center [419, 229] width 839 height 330
click at [666, 23] on span "Download" at bounding box center [672, 20] width 43 height 12
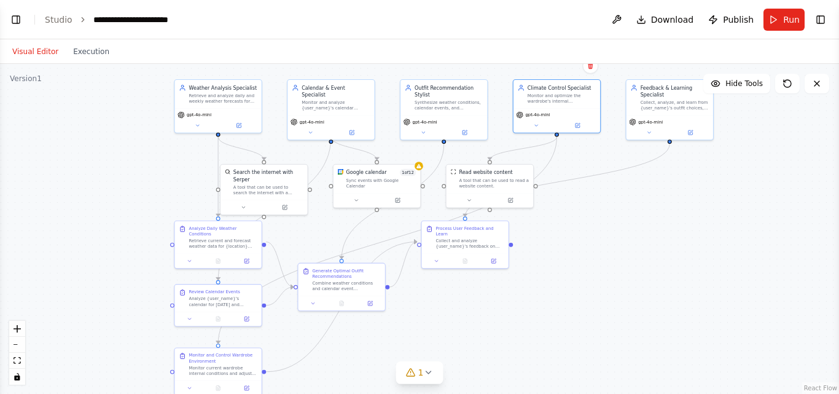
drag, startPoint x: 658, startPoint y: 282, endPoint x: 653, endPoint y: 255, distance: 27.5
click at [653, 255] on div ".deletable-edge-delete-btn { width: 20px; height: 20px; border: 0px solid #ffff…" at bounding box center [419, 229] width 839 height 330
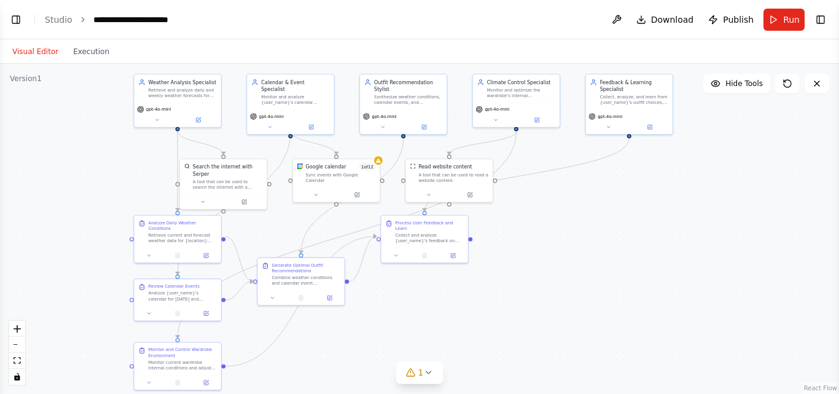
drag, startPoint x: 644, startPoint y: 264, endPoint x: 604, endPoint y: 259, distance: 40.9
click at [604, 259] on div ".deletable-edge-delete-btn { width: 20px; height: 20px; border: 0px solid #ffff…" at bounding box center [419, 229] width 839 height 330
click at [732, 85] on span "Hide Tools" at bounding box center [743, 84] width 37 height 10
click at [732, 85] on span "Show Tools" at bounding box center [742, 84] width 41 height 10
click at [732, 85] on span "Hide Tools" at bounding box center [743, 84] width 37 height 10
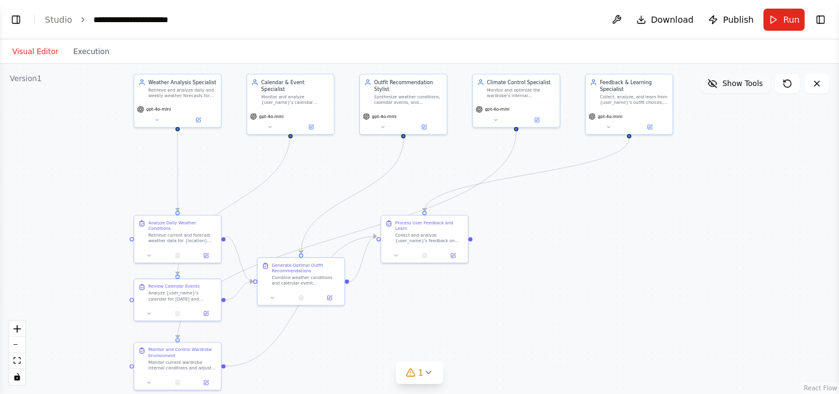
click at [734, 88] on button "Show Tools" at bounding box center [735, 84] width 70 height 20
click at [315, 190] on icon at bounding box center [316, 193] width 6 height 6
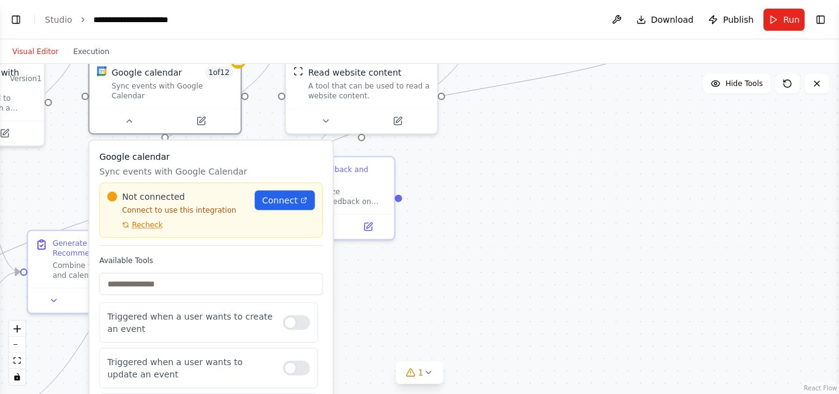
click at [139, 222] on div "Not connected Connect to use this integration Recheck Connect" at bounding box center [211, 209] width 224 height 55
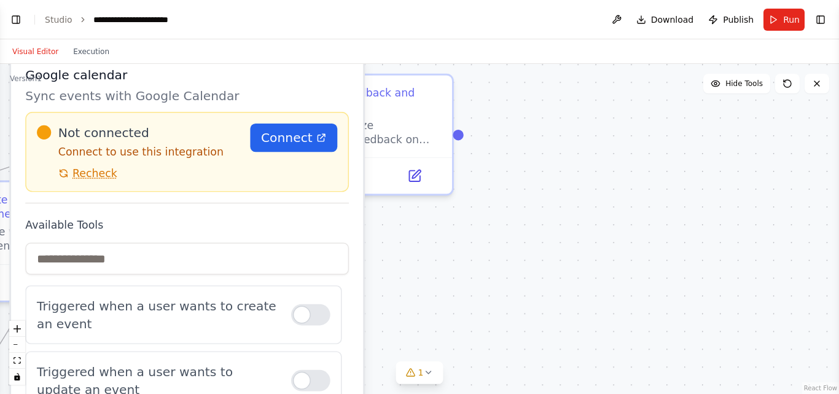
drag, startPoint x: 387, startPoint y: 298, endPoint x: 531, endPoint y: 295, distance: 143.7
click at [531, 295] on div ".deletable-edge-delete-btn { width: 20px; height: 20px; border: 0px solid #ffff…" at bounding box center [419, 229] width 839 height 330
click at [94, 166] on span "Recheck" at bounding box center [94, 173] width 45 height 14
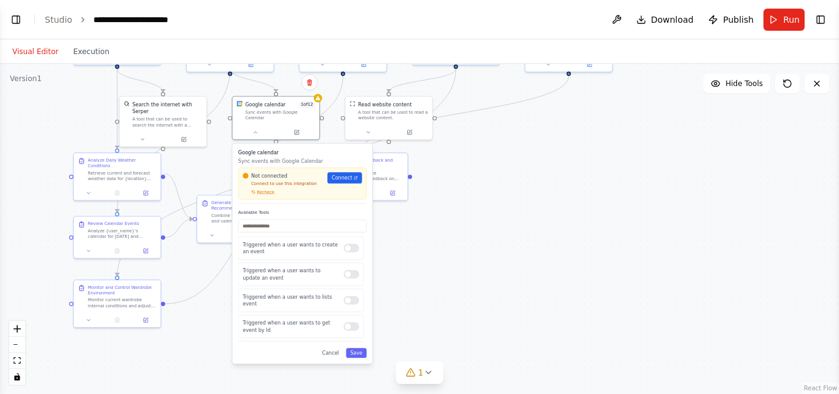
drag, startPoint x: 535, startPoint y: 301, endPoint x: 554, endPoint y: 260, distance: 45.3
click at [554, 260] on div ".deletable-edge-delete-btn { width: 20px; height: 20px; border: 0px solid #ffff…" at bounding box center [419, 229] width 839 height 330
click at [336, 353] on div "Google calendar Sync events with Google Calendar Not connected Connect to use t…" at bounding box center [302, 254] width 139 height 220
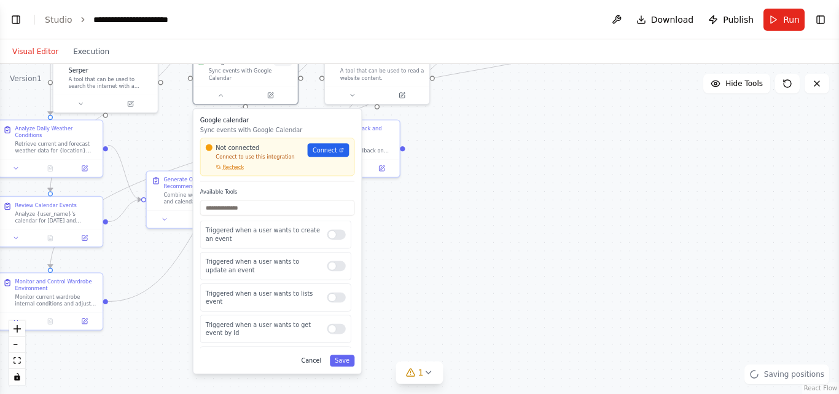
click at [311, 354] on button "Cancel" at bounding box center [311, 360] width 30 height 12
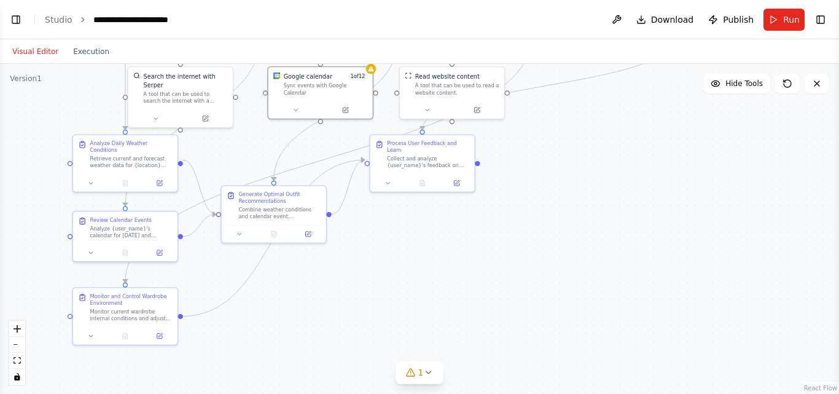
drag, startPoint x: 340, startPoint y: 322, endPoint x: 410, endPoint y: 316, distance: 70.2
click at [415, 337] on div ".deletable-edge-delete-btn { width: 20px; height: 20px; border: 0px solid #ffff…" at bounding box center [419, 229] width 839 height 330
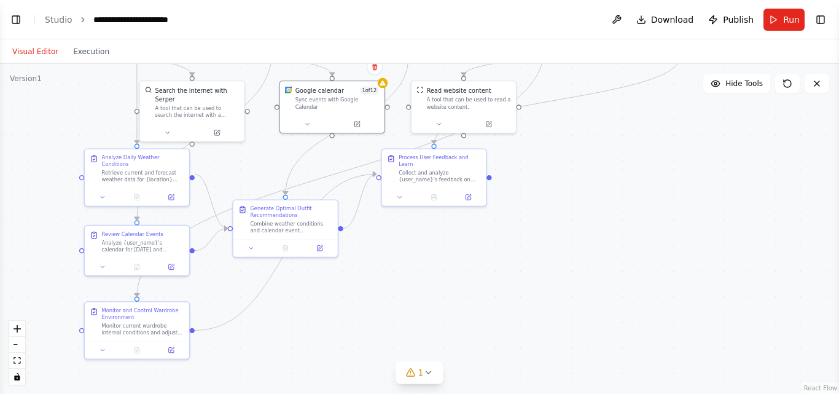
drag, startPoint x: 402, startPoint y: 297, endPoint x: 348, endPoint y: 174, distance: 133.9
click at [408, 304] on div ".deletable-edge-delete-btn { width: 20px; height: 20px; border: 0px solid #ffff…" at bounding box center [419, 229] width 839 height 330
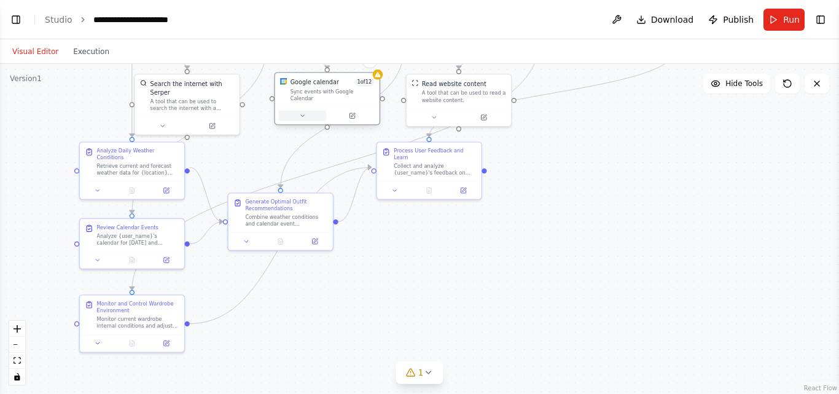
click at [302, 112] on icon at bounding box center [302, 115] width 7 height 7
click at [304, 111] on button at bounding box center [302, 116] width 48 height 10
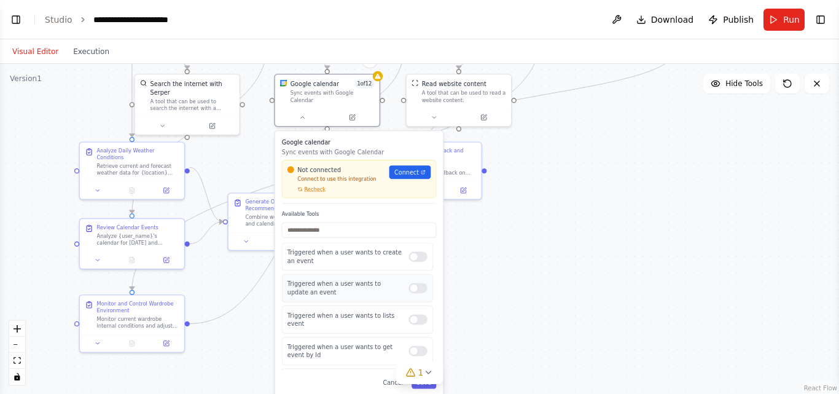
click at [410, 283] on div at bounding box center [417, 288] width 18 height 10
click at [410, 259] on div "Triggered when a user wants to create an event" at bounding box center [357, 257] width 151 height 28
click at [408, 251] on div at bounding box center [417, 256] width 18 height 10
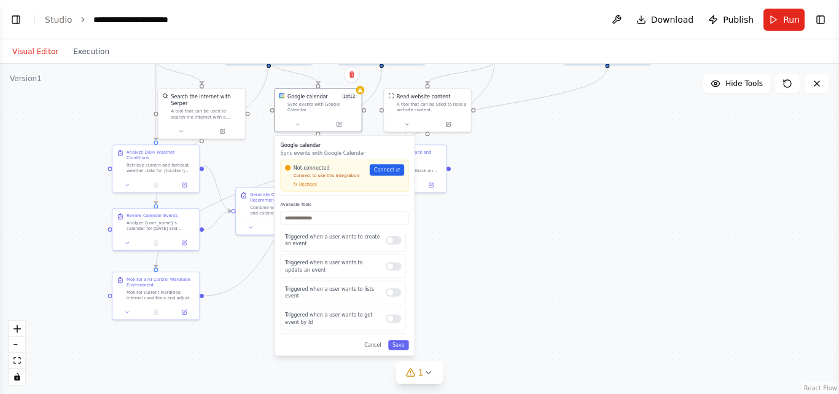
drag, startPoint x: 483, startPoint y: 333, endPoint x: 469, endPoint y: 273, distance: 61.7
click at [469, 273] on div ".deletable-edge-delete-btn { width: 20px; height: 20px; border: 0px solid #ffff…" at bounding box center [419, 229] width 839 height 330
click at [407, 340] on button "Save" at bounding box center [398, 345] width 21 height 10
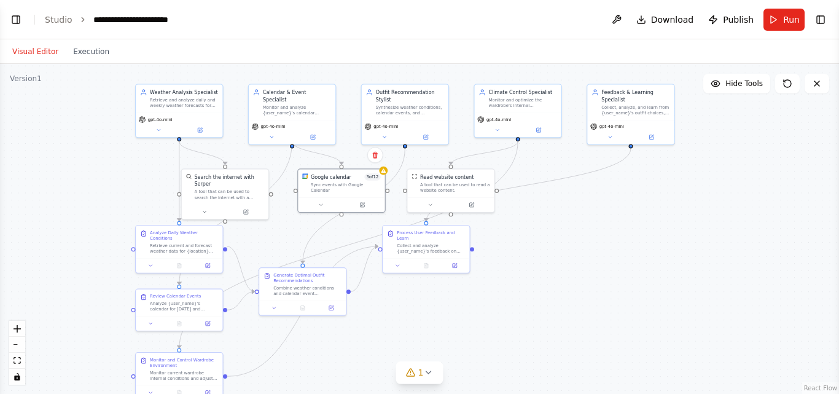
drag, startPoint x: 446, startPoint y: 241, endPoint x: 0, endPoint y: 319, distance: 452.5
click at [450, 322] on div ".deletable-edge-delete-btn { width: 20px; height: 20px; border: 0px solid #ffff…" at bounding box center [419, 229] width 839 height 330
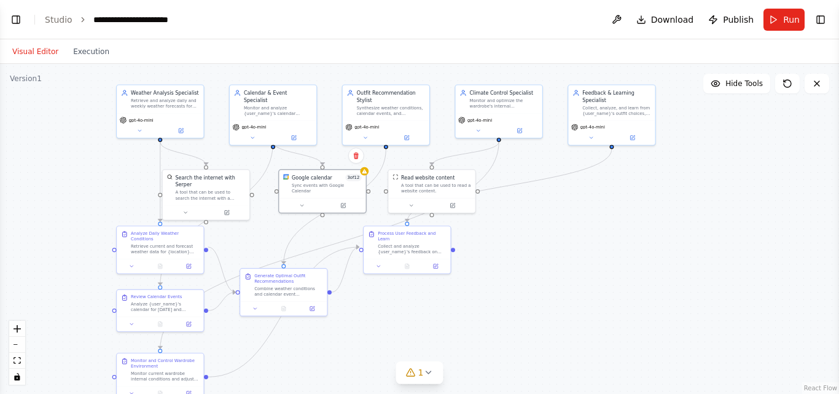
click at [548, 303] on div ".deletable-edge-delete-btn { width: 20px; height: 20px; border: 0px solid #ffff…" at bounding box center [419, 229] width 839 height 330
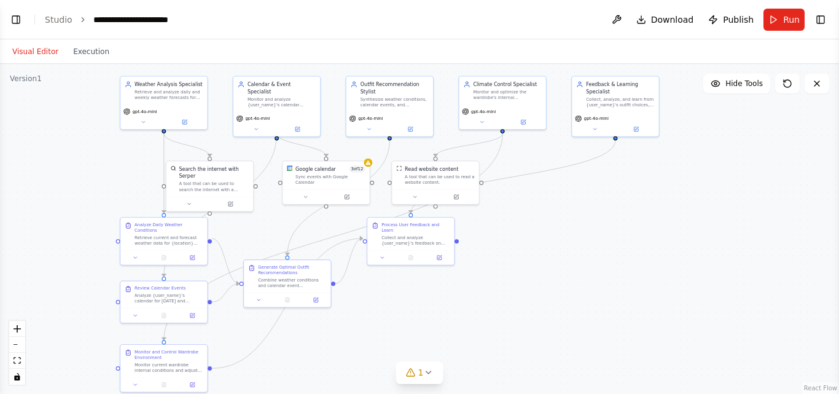
drag, startPoint x: 306, startPoint y: 368, endPoint x: 309, endPoint y: 359, distance: 9.4
click at [309, 359] on div ".deletable-edge-delete-btn { width: 20px; height: 20px; border: 0px solid #ffff…" at bounding box center [419, 229] width 839 height 330
click at [726, 84] on button "Hide Tools" at bounding box center [736, 84] width 67 height 20
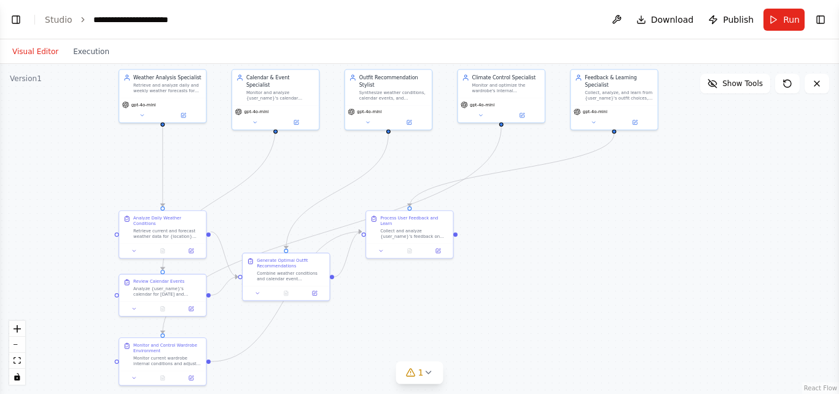
drag, startPoint x: 588, startPoint y: 236, endPoint x: 586, endPoint y: 228, distance: 7.6
click at [586, 228] on div ".deletable-edge-delete-btn { width: 20px; height: 20px; border: 0px solid #ffff…" at bounding box center [419, 229] width 839 height 330
click at [745, 88] on span "Show Tools" at bounding box center [742, 84] width 41 height 10
click at [95, 51] on button "Execution" at bounding box center [91, 51] width 51 height 15
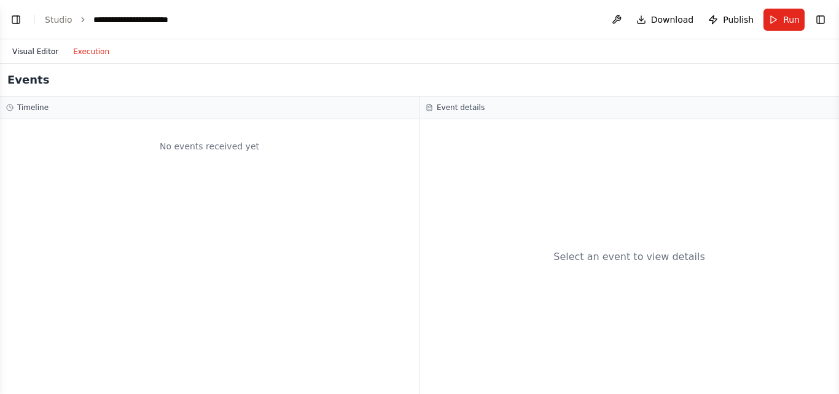
click at [28, 48] on button "Visual Editor" at bounding box center [35, 51] width 61 height 15
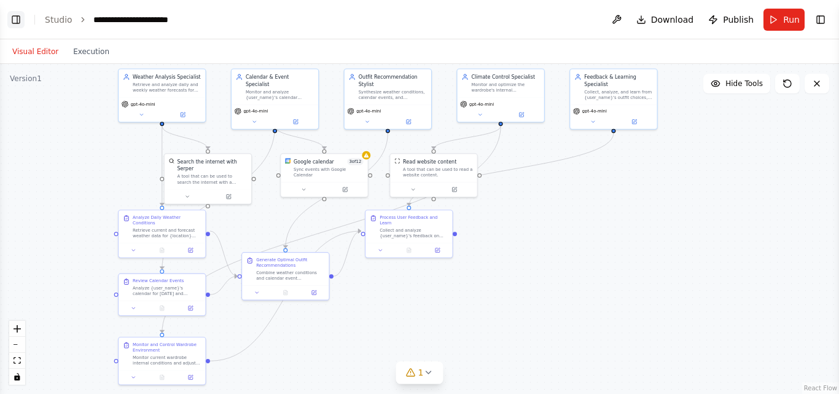
click at [10, 27] on button "Toggle Left Sidebar" at bounding box center [15, 19] width 17 height 17
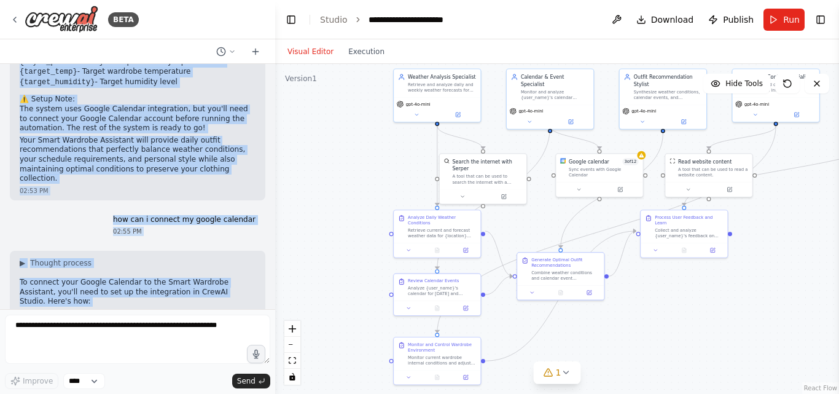
scroll to position [1582, 0]
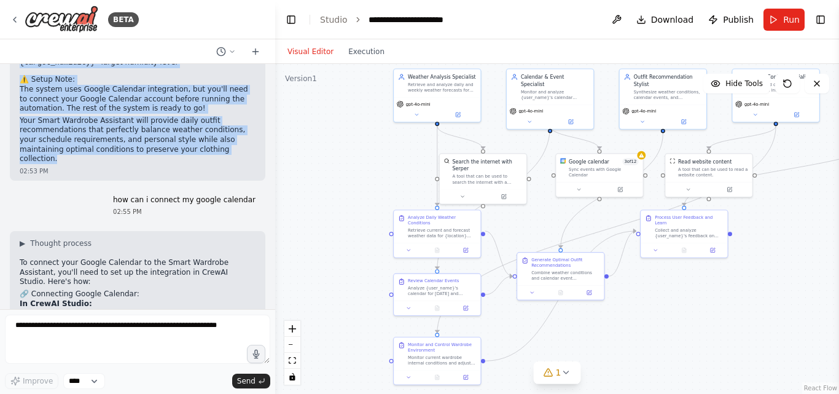
drag, startPoint x: 31, startPoint y: 160, endPoint x: 207, endPoint y: 80, distance: 193.2
copy div "lor Ipsumdolors Ametco: Adipisc Elitsedd Eiusmodtem - Incididun utlabore etdolo…"
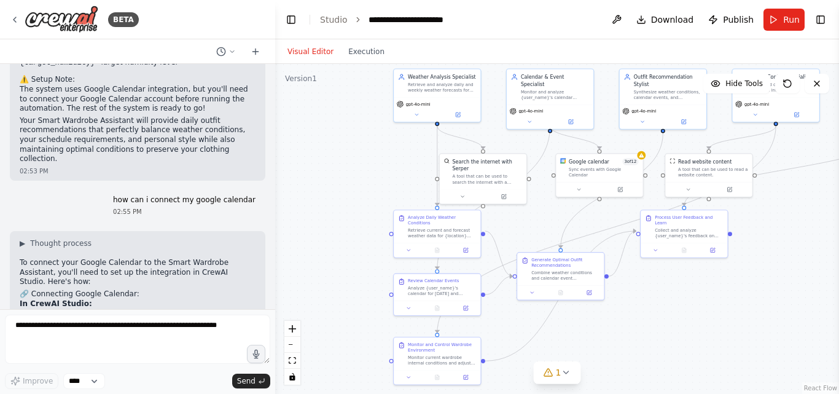
click at [517, 28] on header "**********" at bounding box center [557, 19] width 564 height 39
click at [291, 27] on button "Toggle Left Sidebar" at bounding box center [290, 19] width 17 height 17
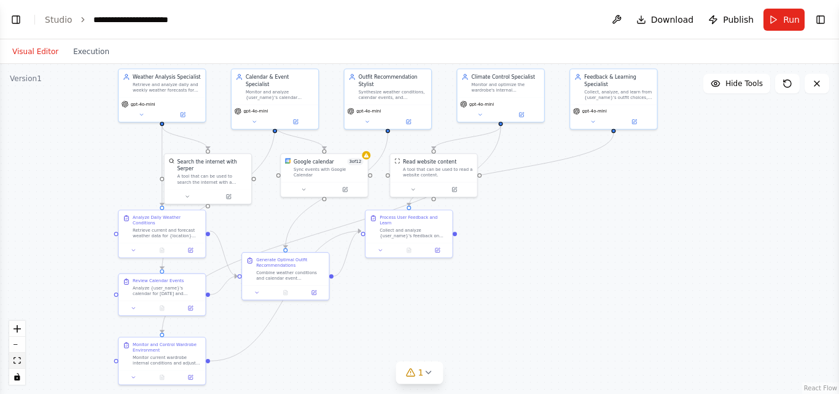
click at [17, 360] on icon "fit view" at bounding box center [17, 360] width 7 height 7
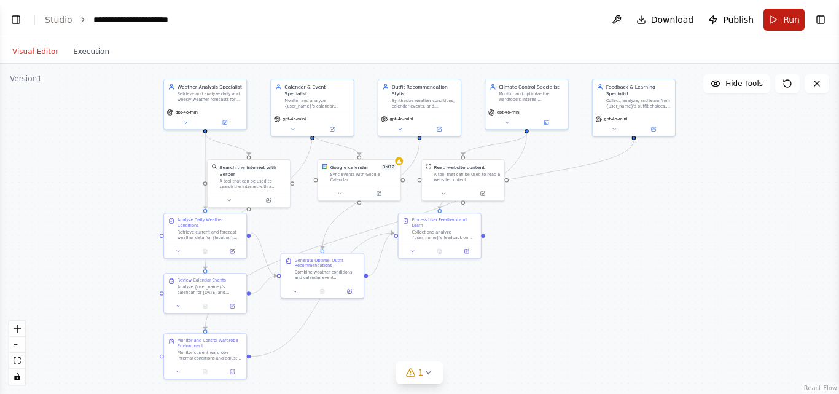
click at [784, 26] on button "Run" at bounding box center [783, 20] width 41 height 22
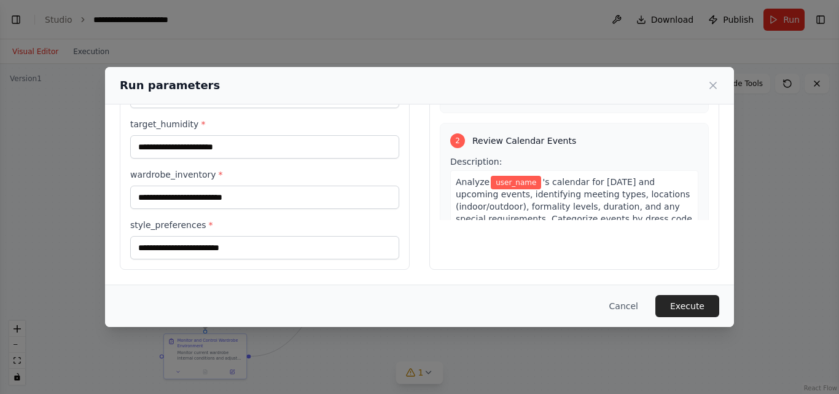
scroll to position [0, 0]
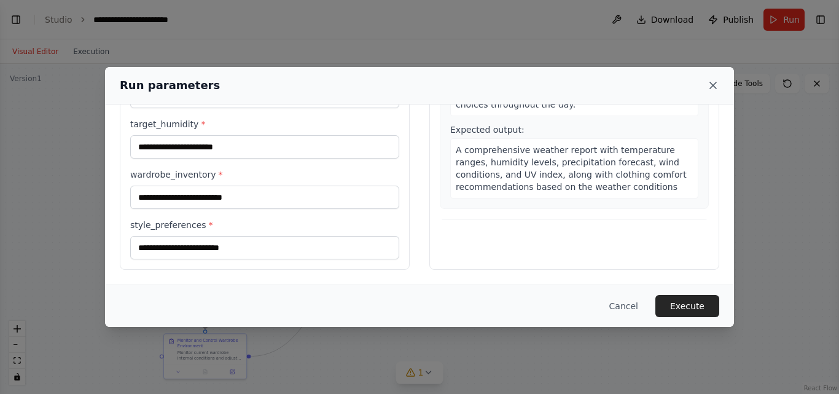
click at [715, 88] on icon at bounding box center [713, 85] width 12 height 12
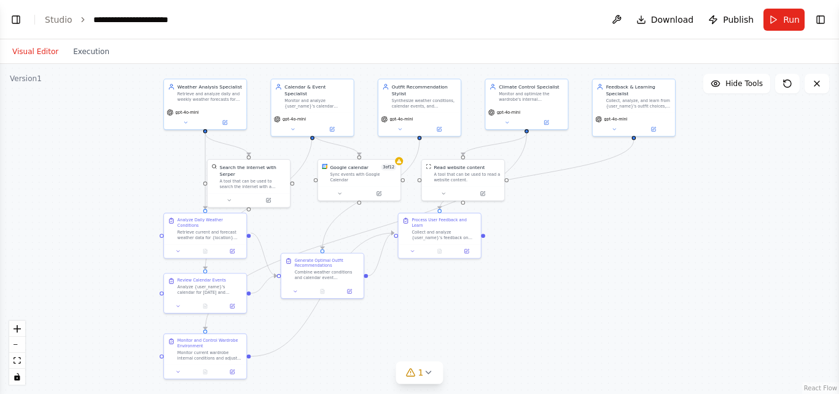
scroll to position [1862, 0]
